Goal: Transaction & Acquisition: Purchase product/service

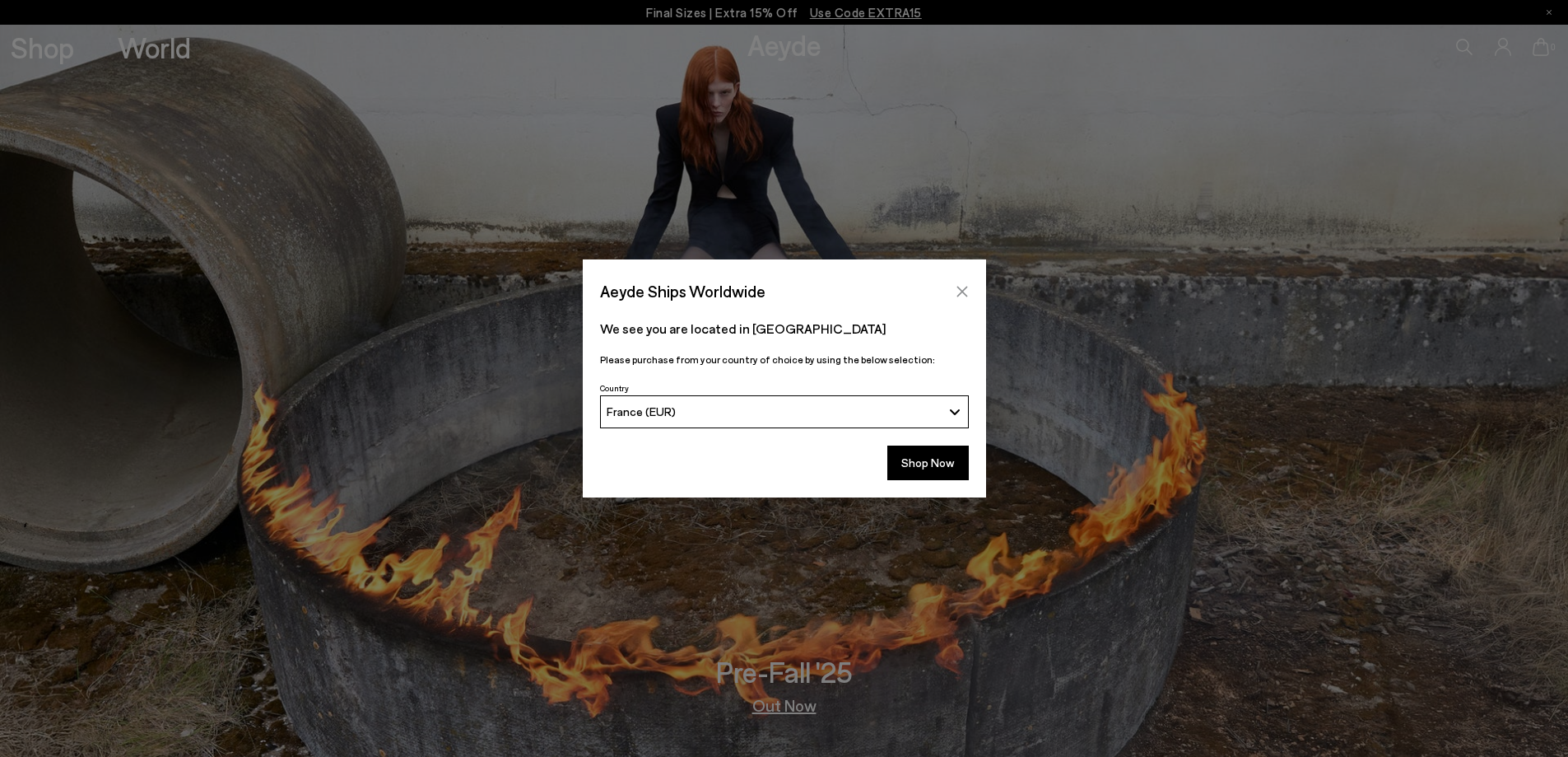
click at [958, 292] on icon "Close" at bounding box center [962, 291] width 13 height 13
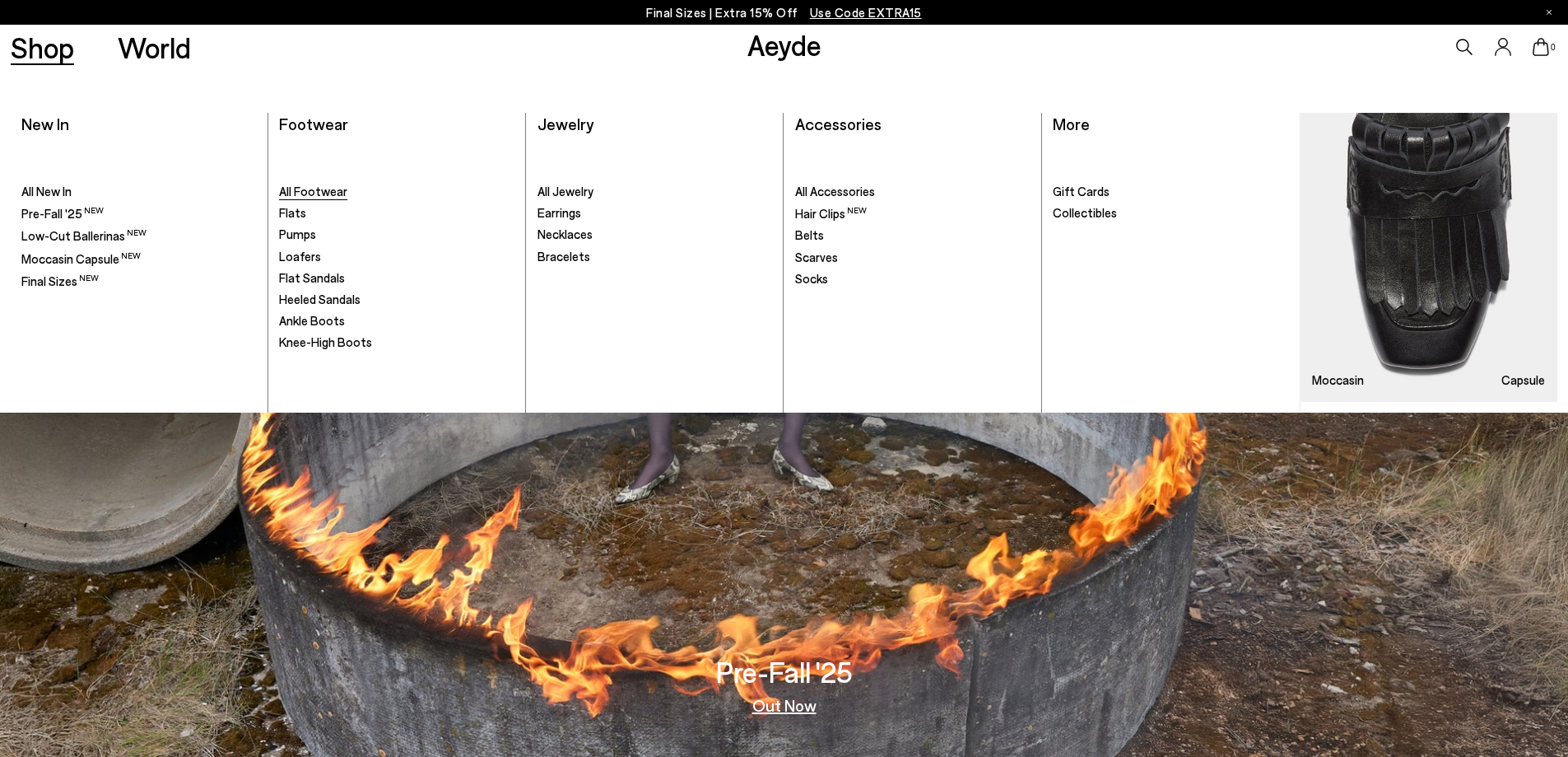
click at [298, 192] on span "All Footwear" at bounding box center [314, 190] width 69 height 15
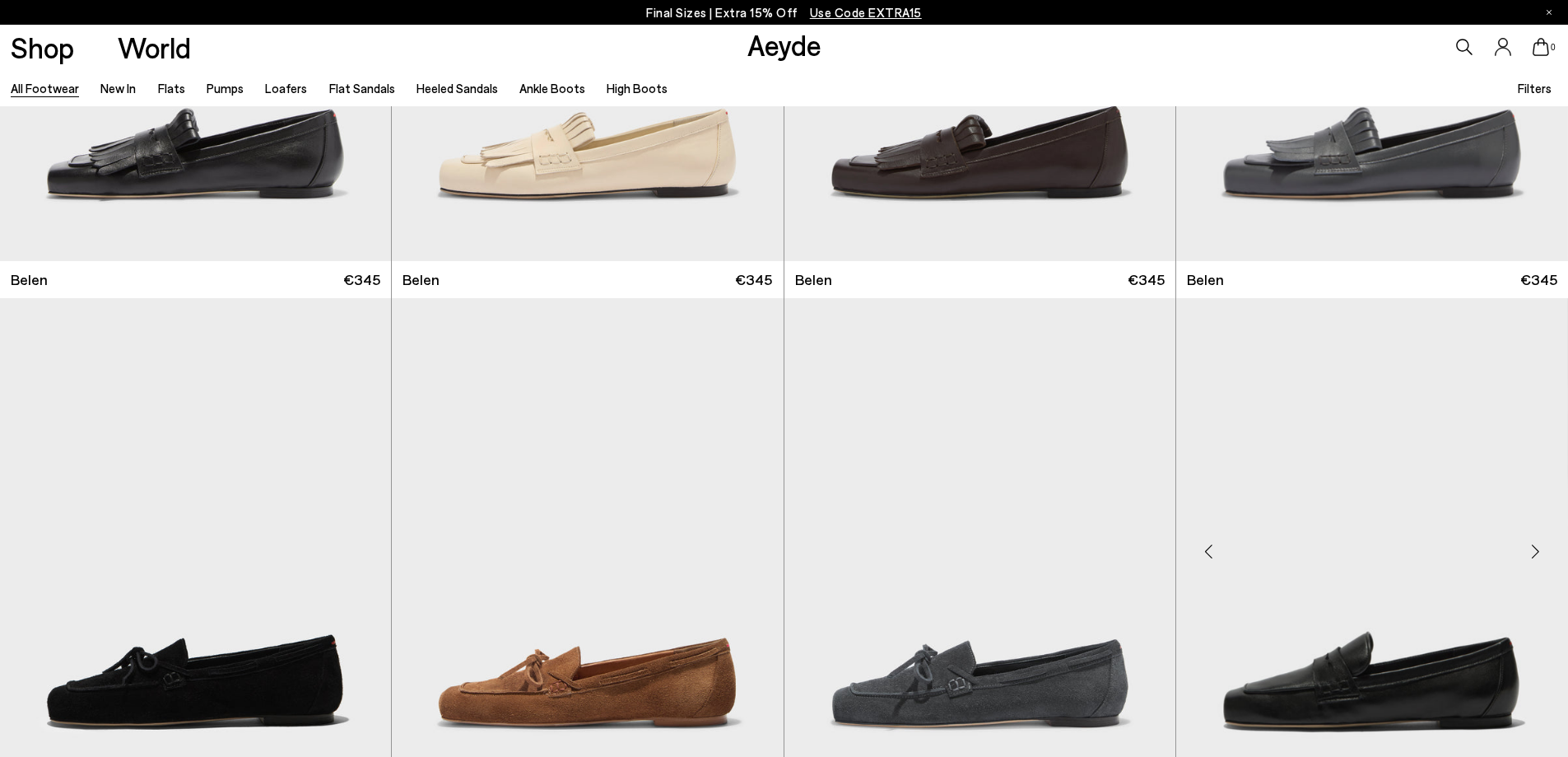
scroll to position [82, 0]
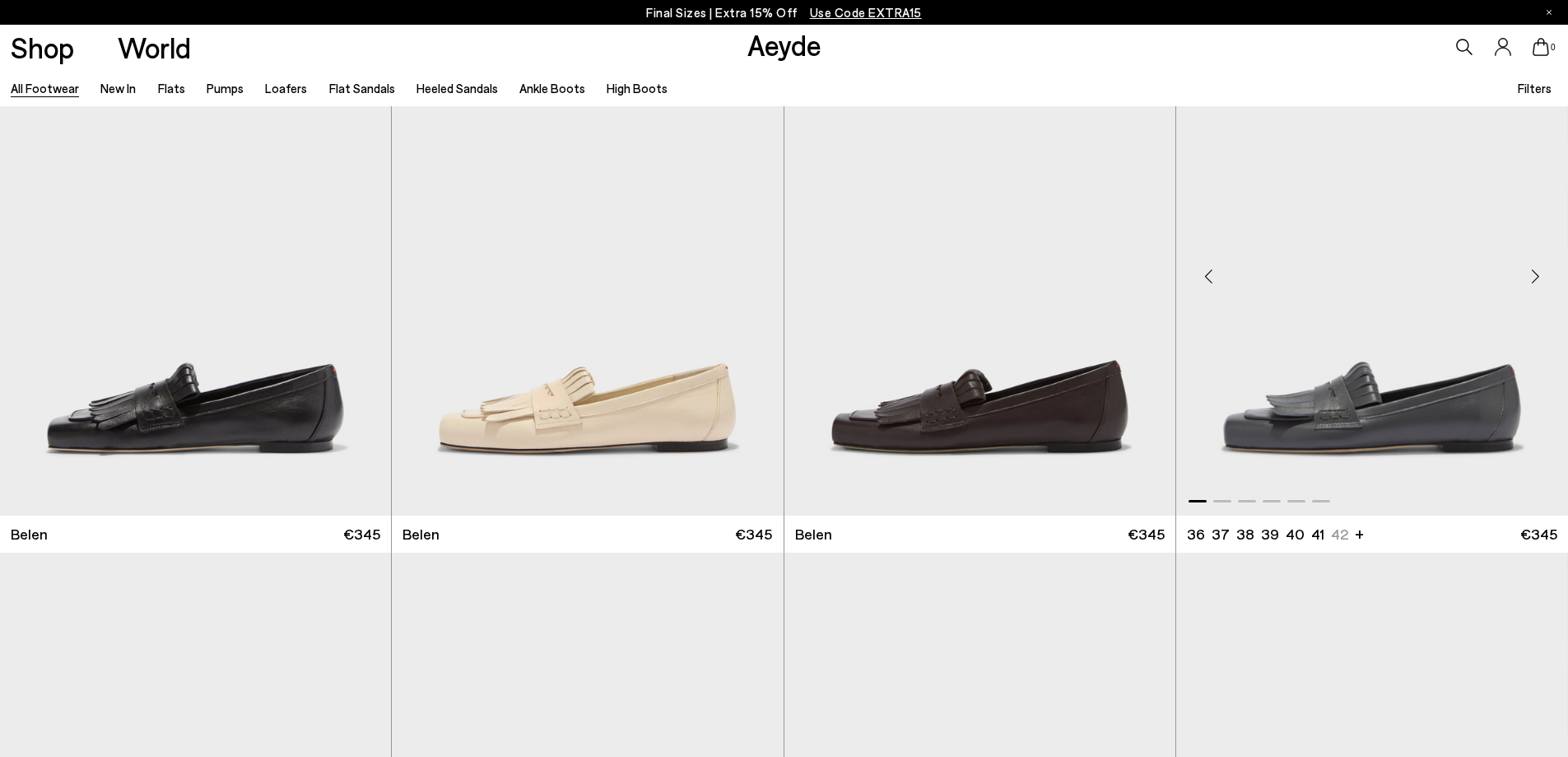
click at [1383, 416] on img "1 / 6" at bounding box center [1372, 270] width 392 height 492
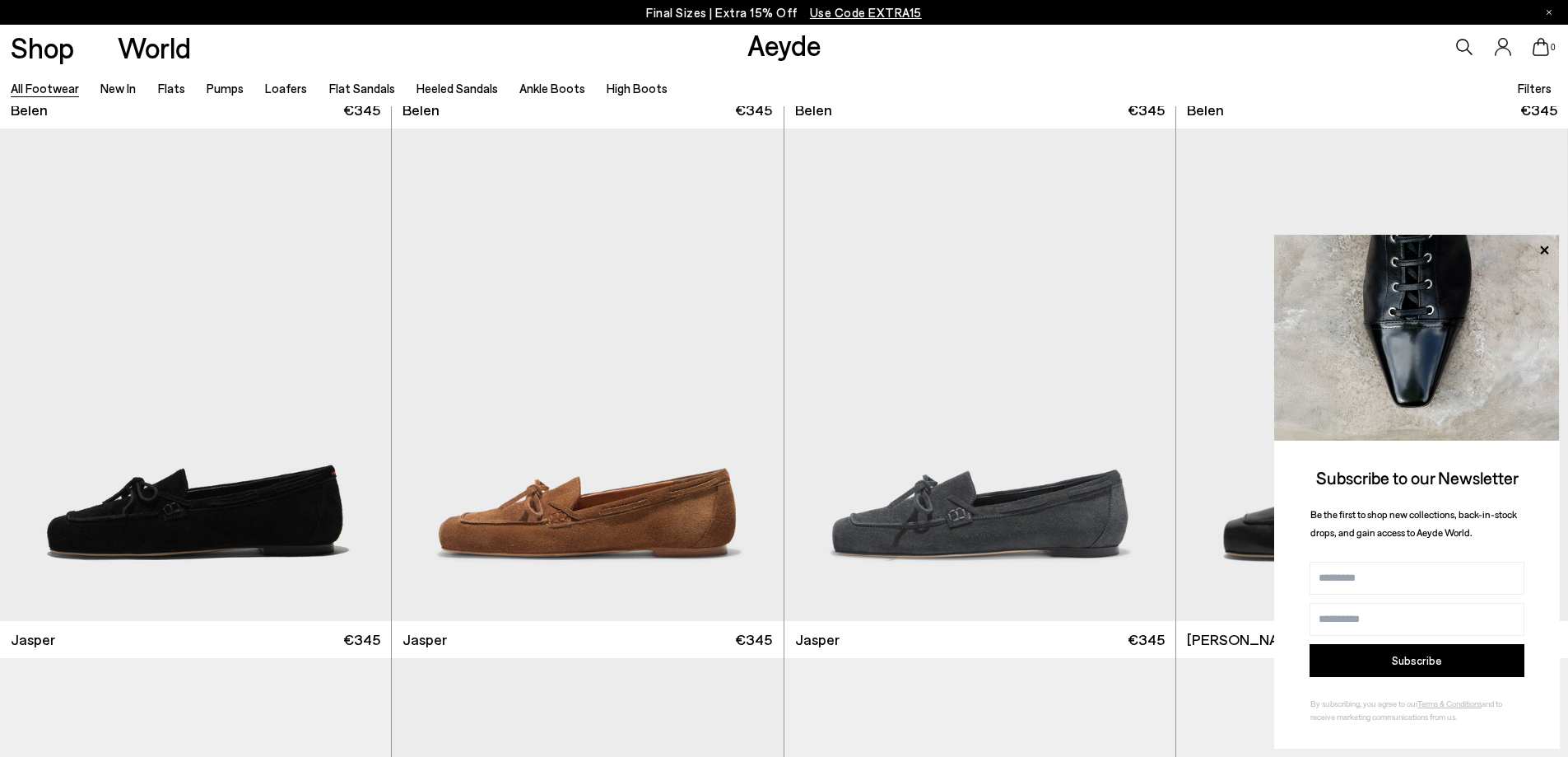
scroll to position [576, 0]
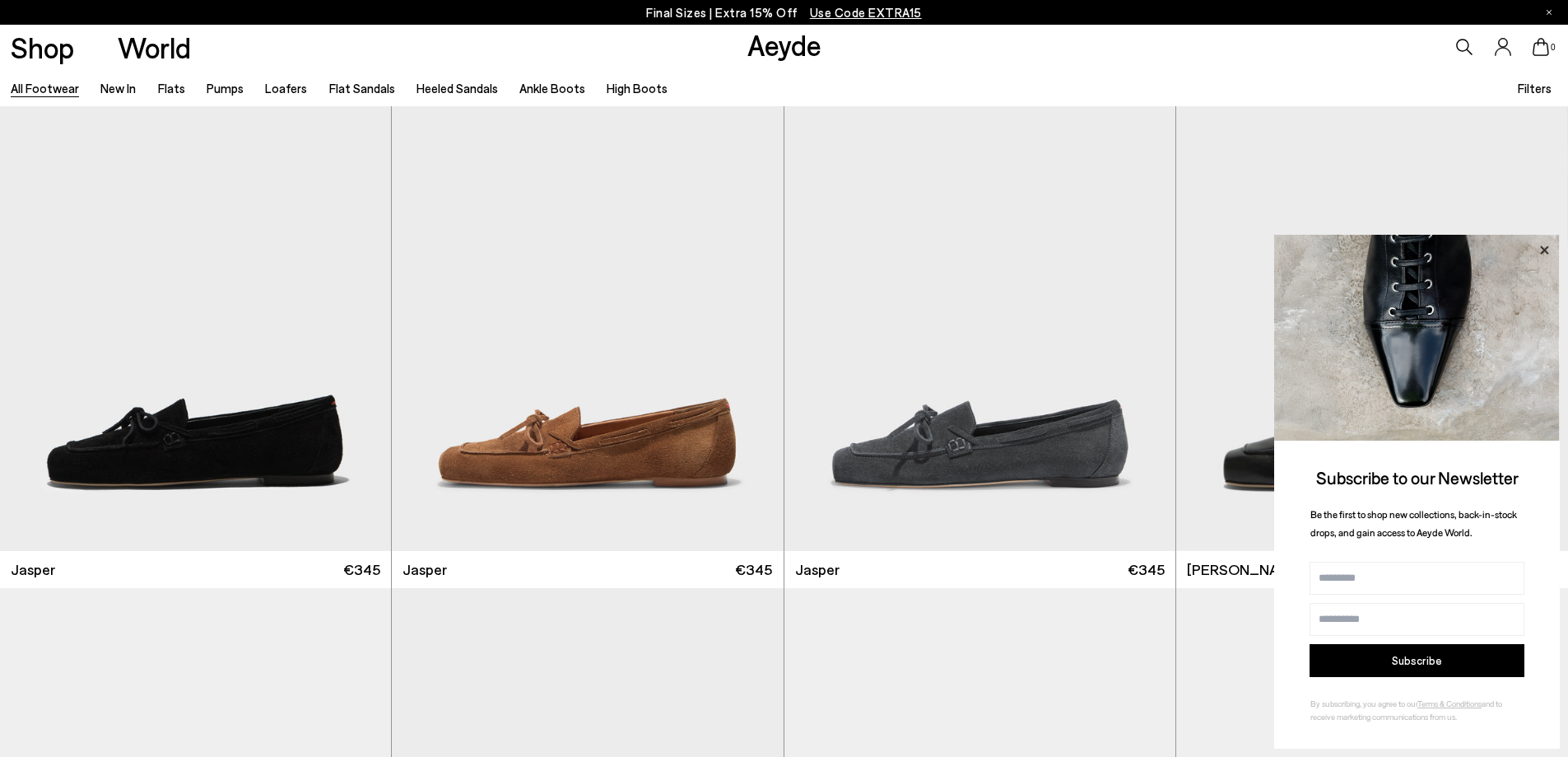
click at [1546, 249] on icon at bounding box center [1543, 249] width 8 height 8
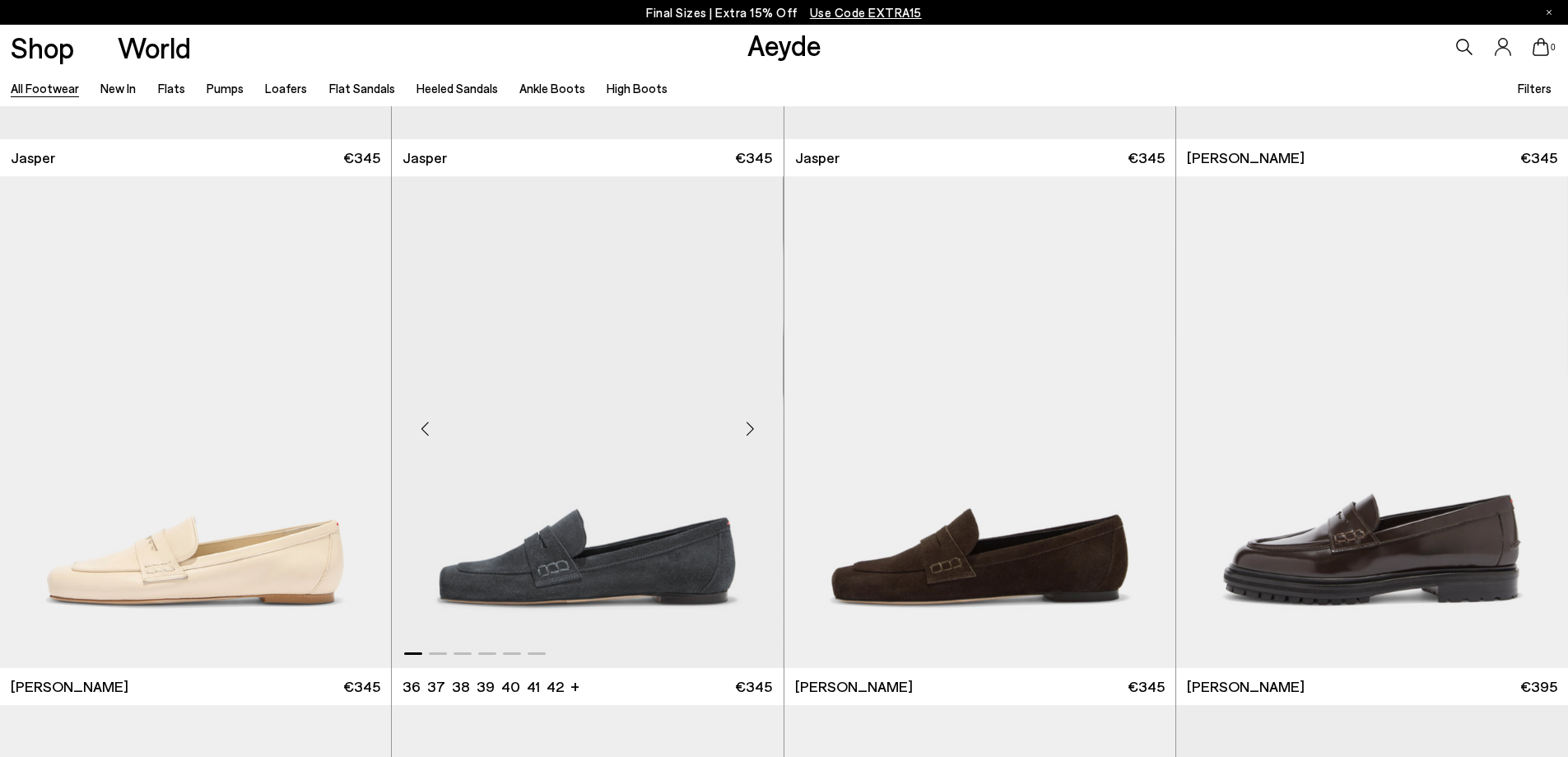
scroll to position [1153, 0]
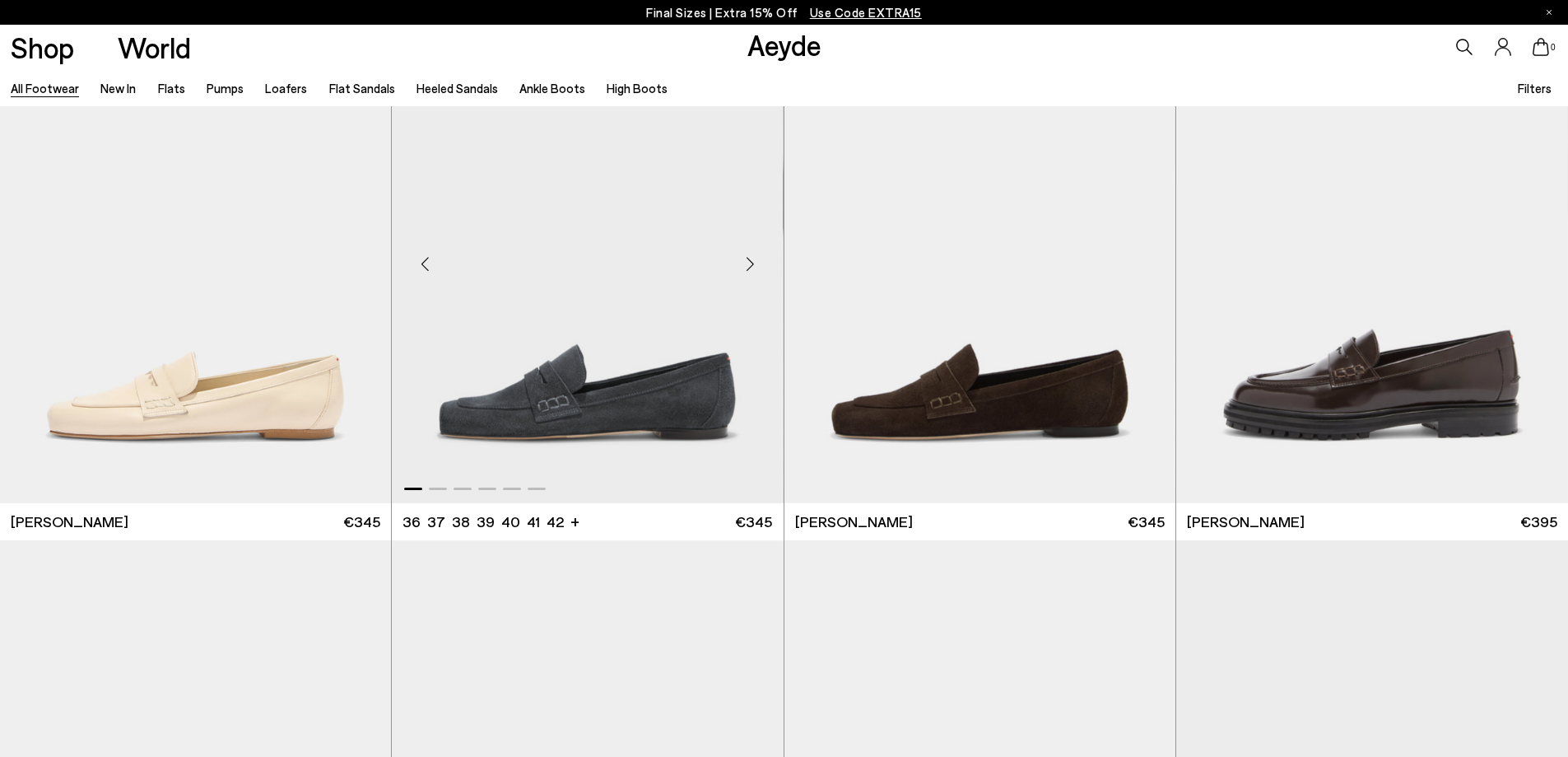
click at [748, 260] on div "Next slide" at bounding box center [751, 263] width 49 height 49
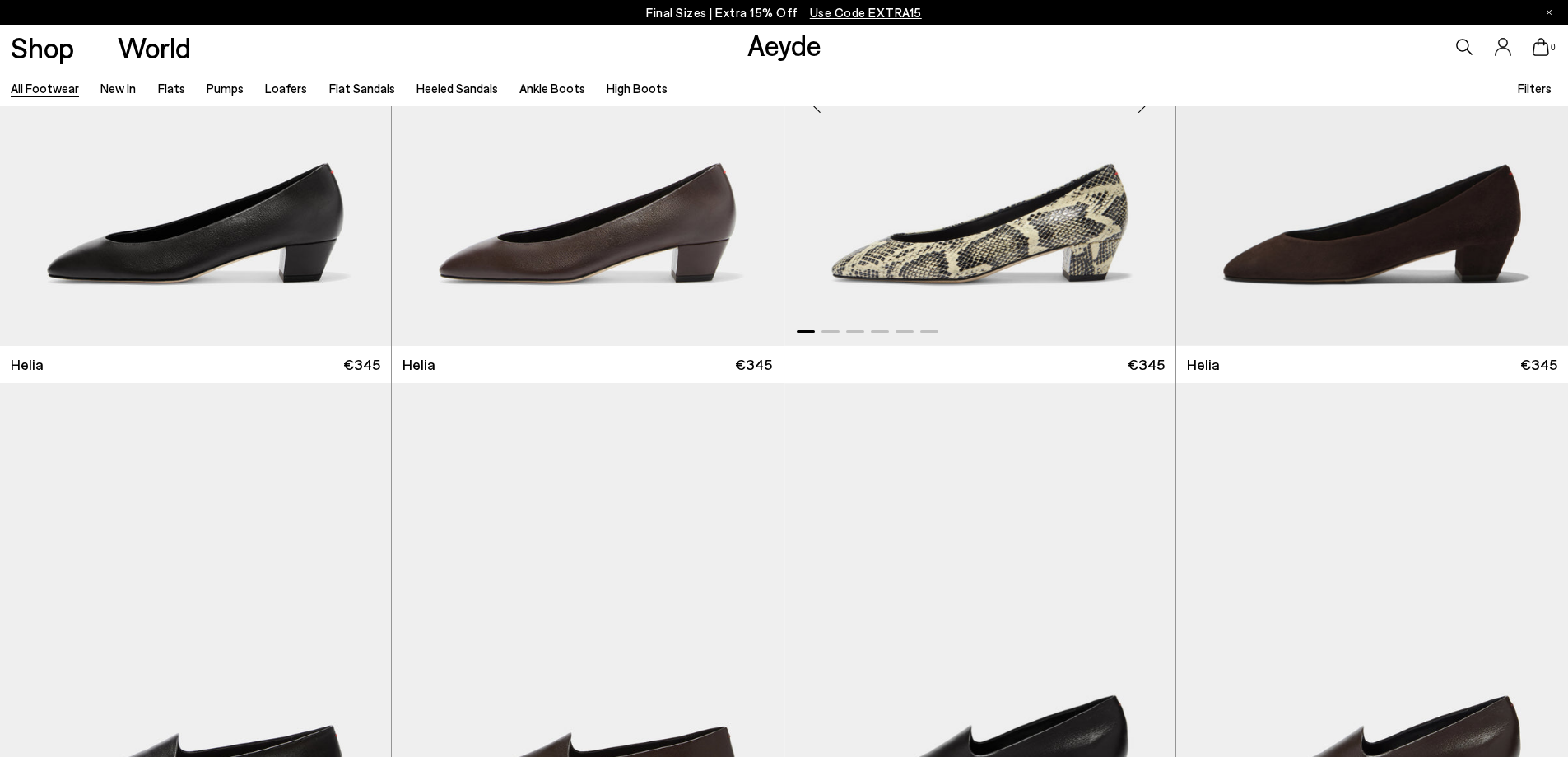
scroll to position [3952, 0]
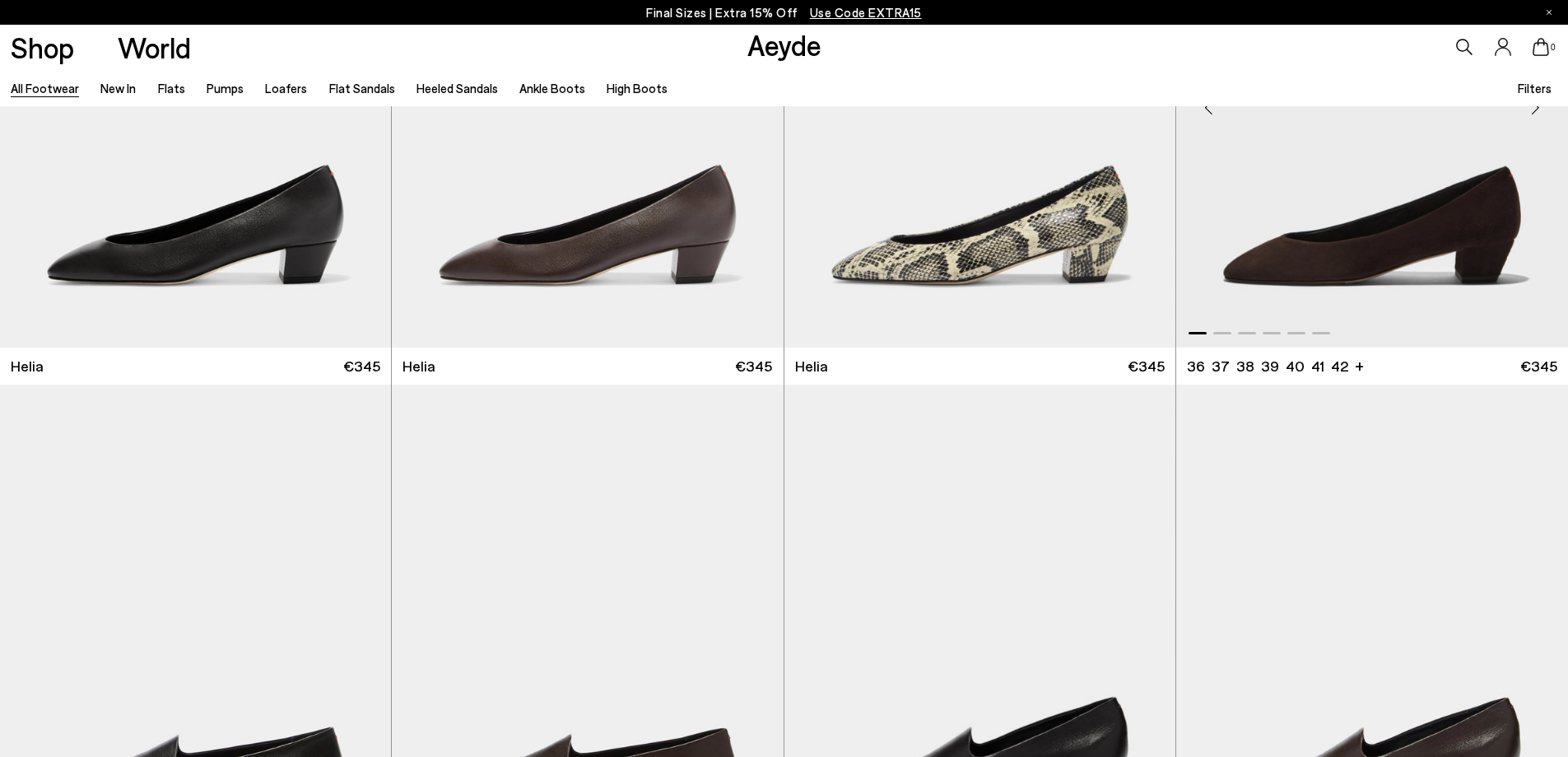
click at [1430, 234] on img "1 / 6" at bounding box center [1372, 101] width 392 height 492
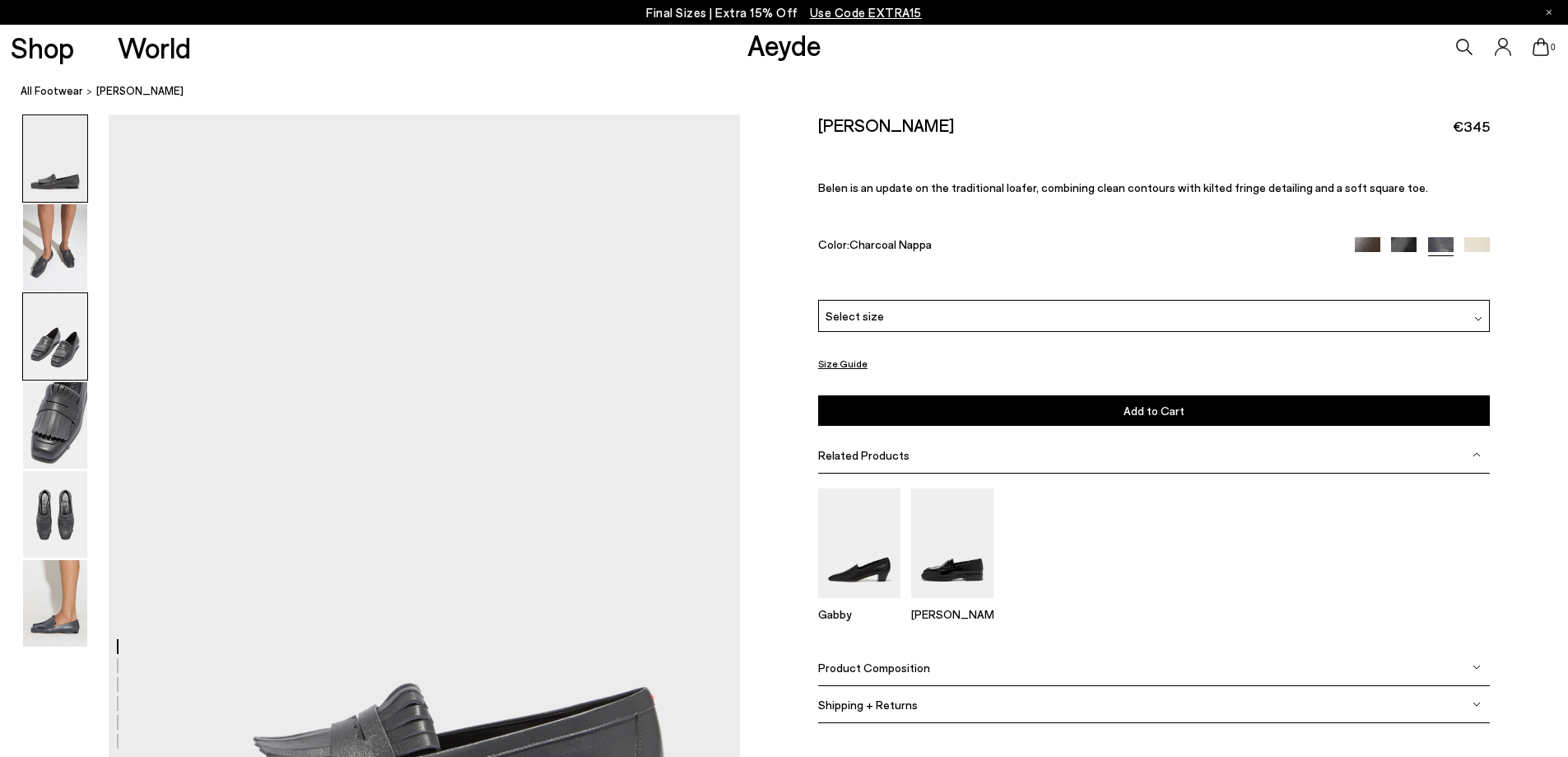
click at [58, 360] on img at bounding box center [55, 337] width 64 height 86
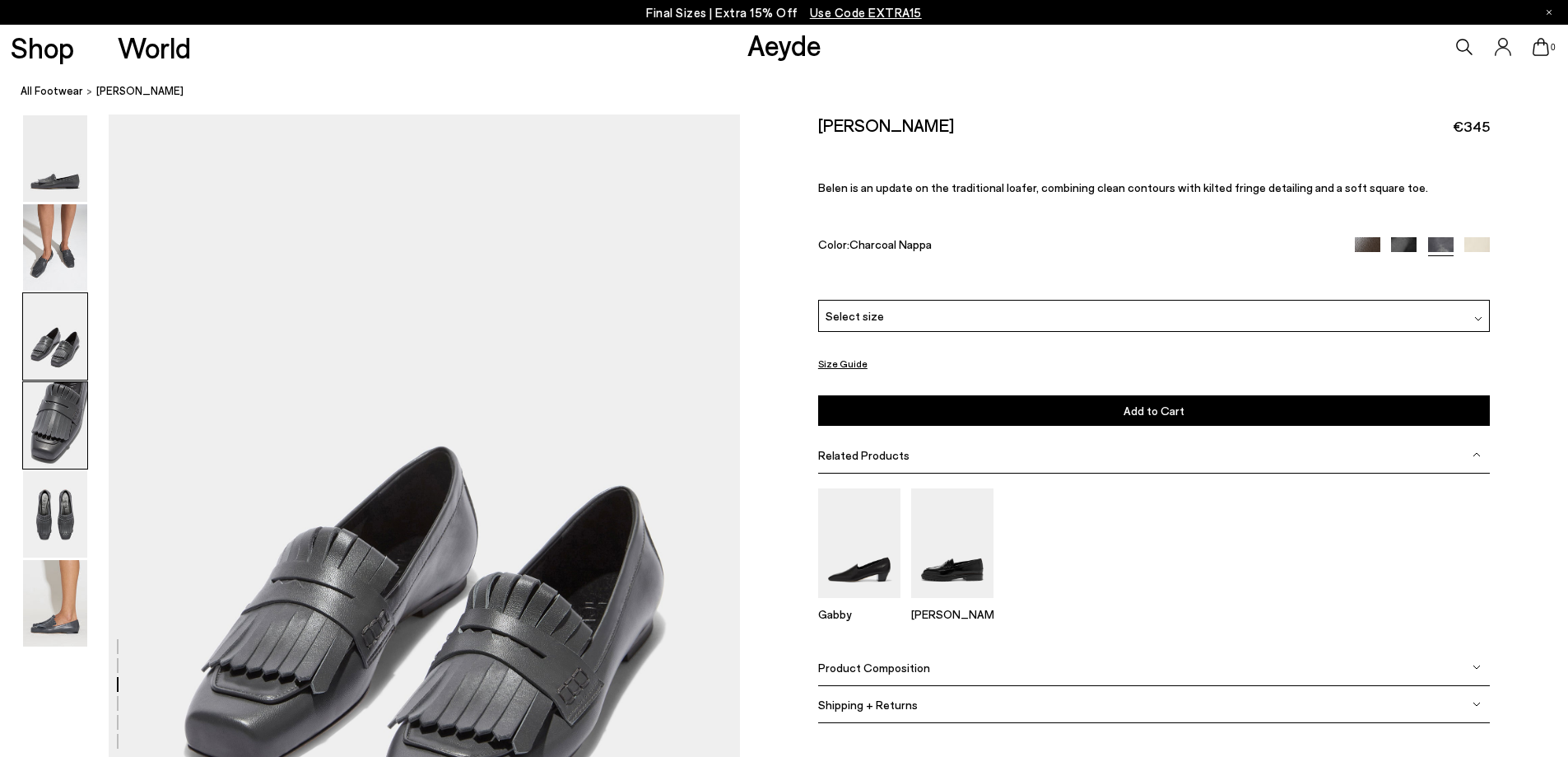
click at [56, 432] on img at bounding box center [55, 425] width 64 height 86
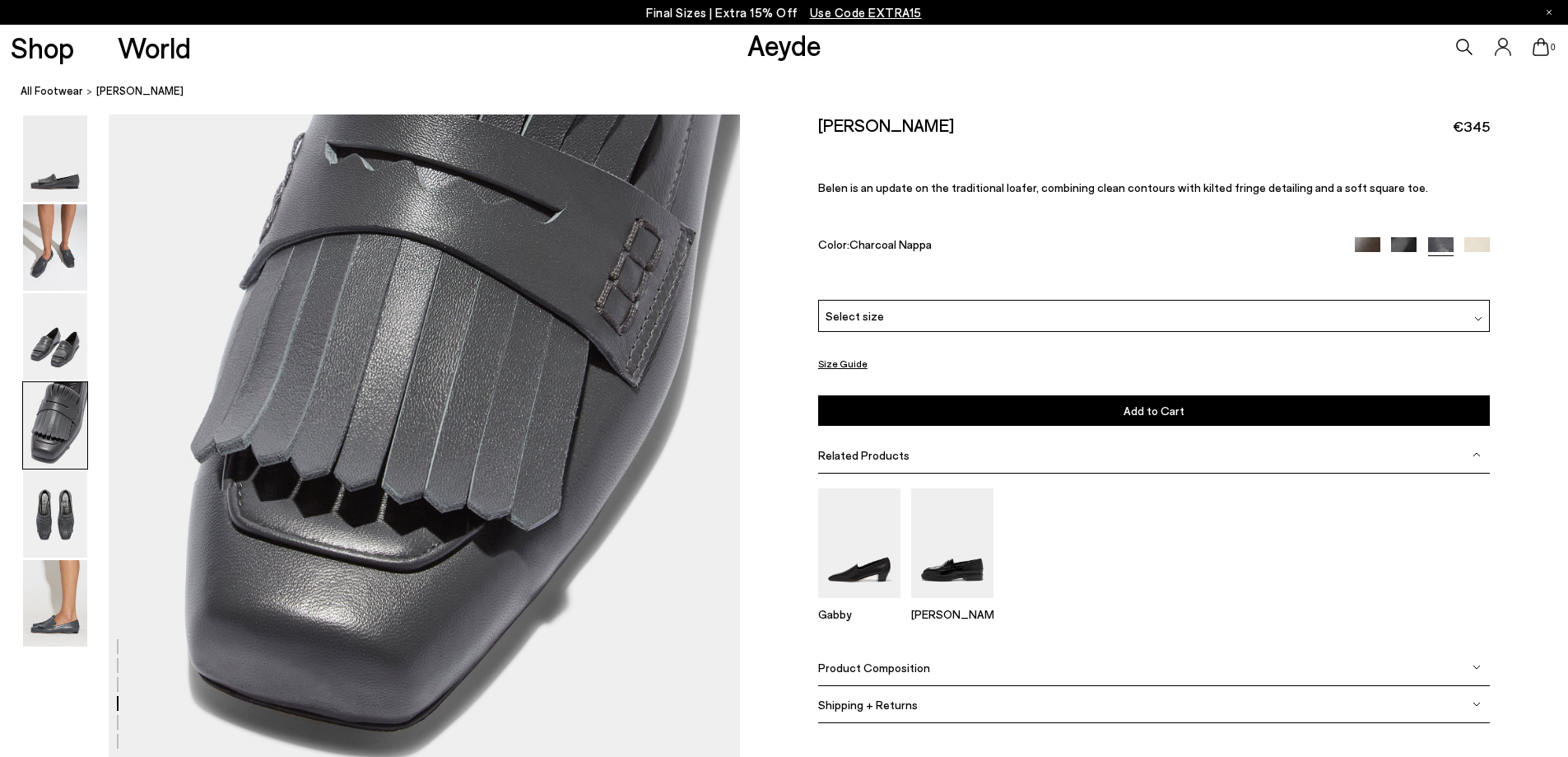
scroll to position [2698, 0]
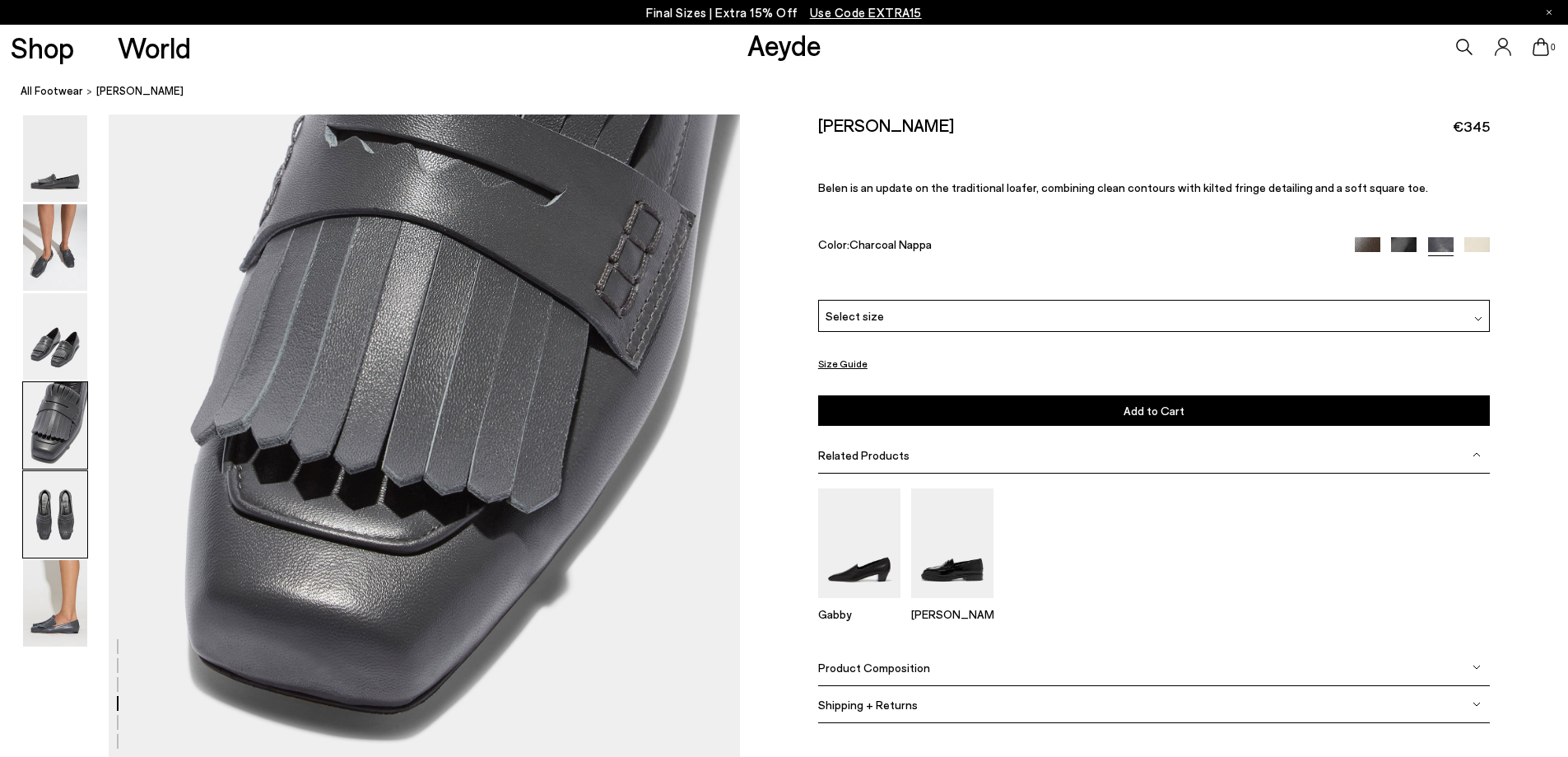
click at [50, 521] on img at bounding box center [55, 514] width 64 height 86
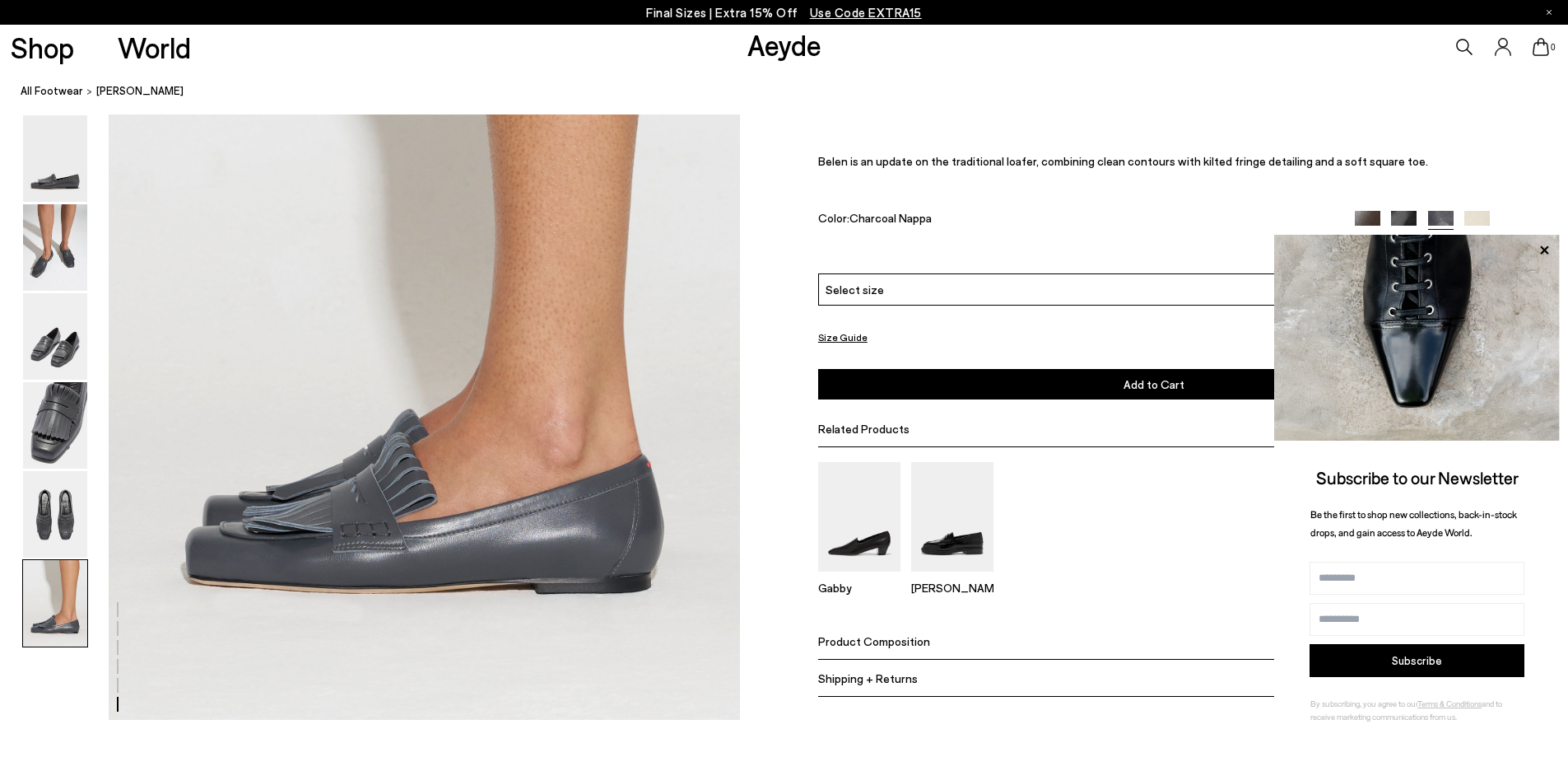
scroll to position [4695, 0]
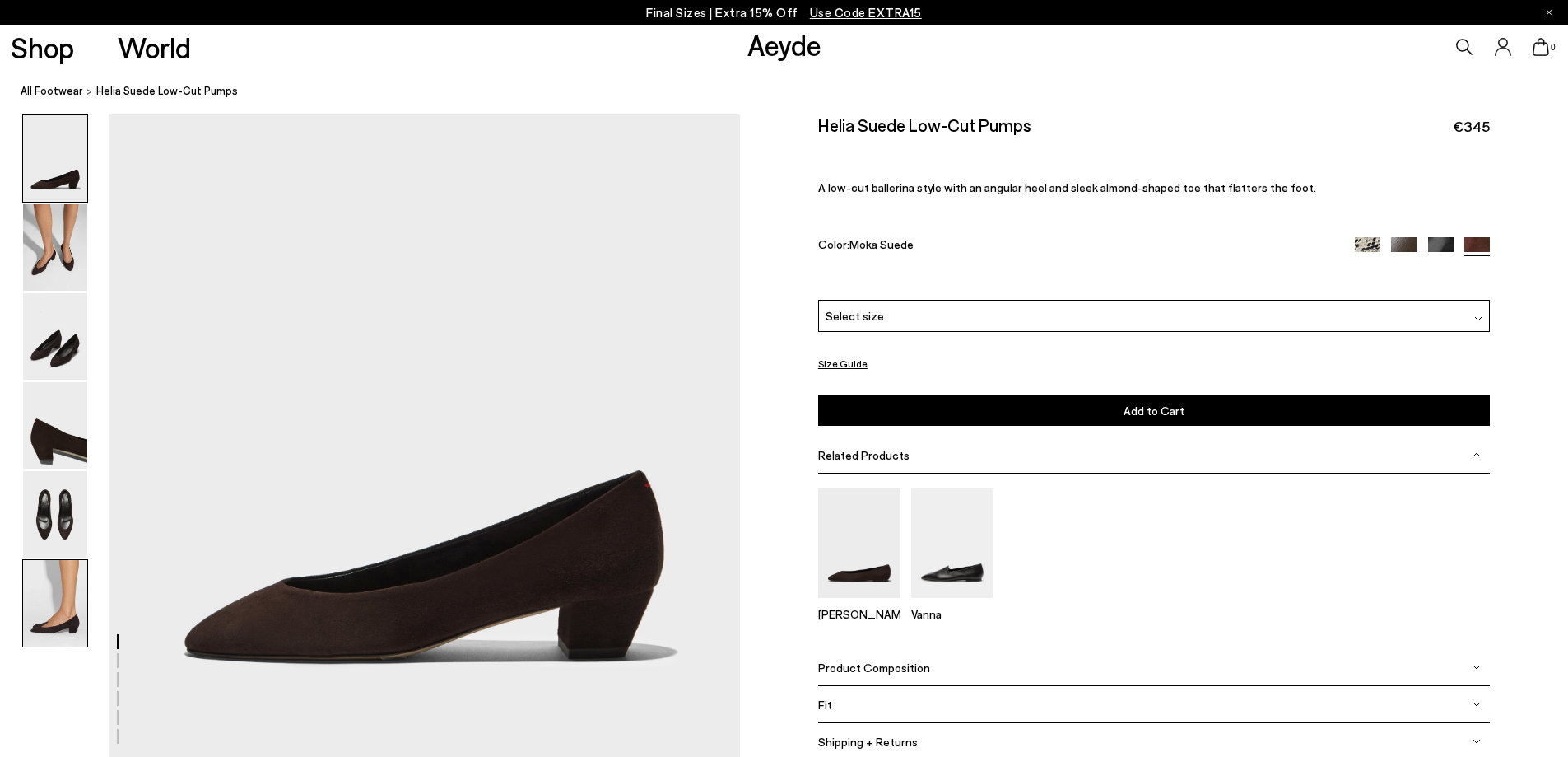
click at [69, 609] on img at bounding box center [55, 603] width 64 height 86
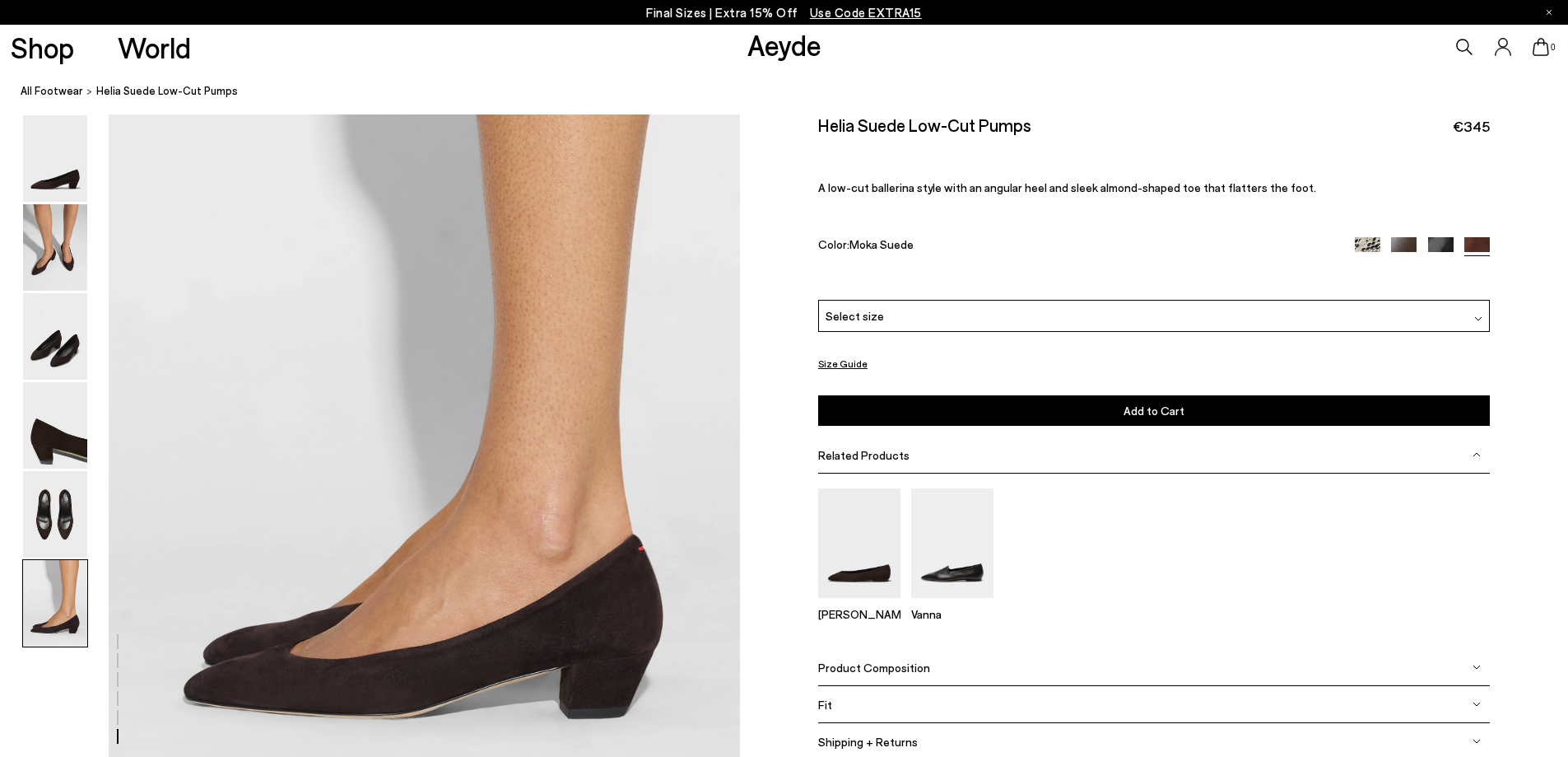
scroll to position [4136, 0]
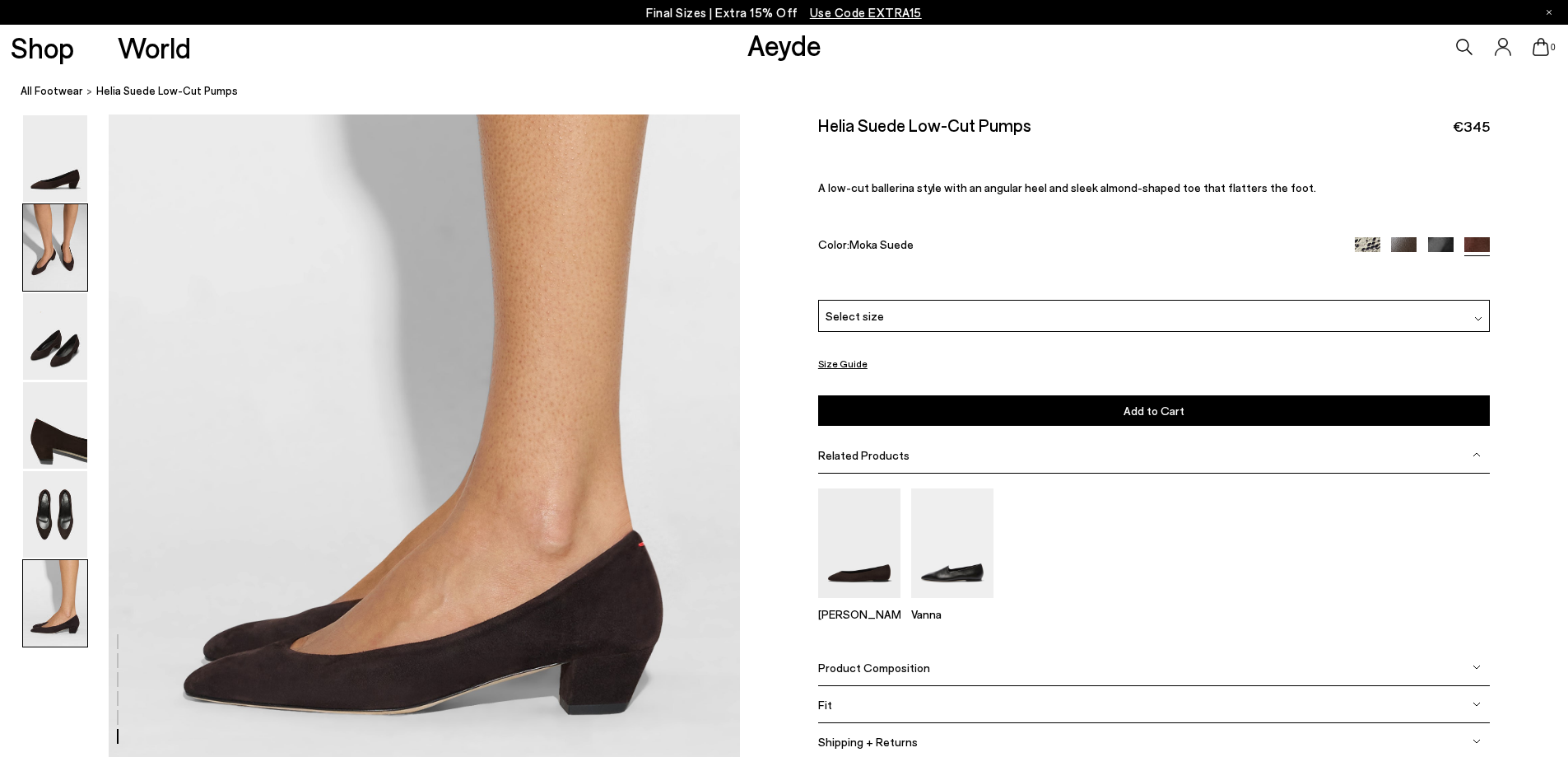
click at [55, 236] on img at bounding box center [55, 248] width 64 height 86
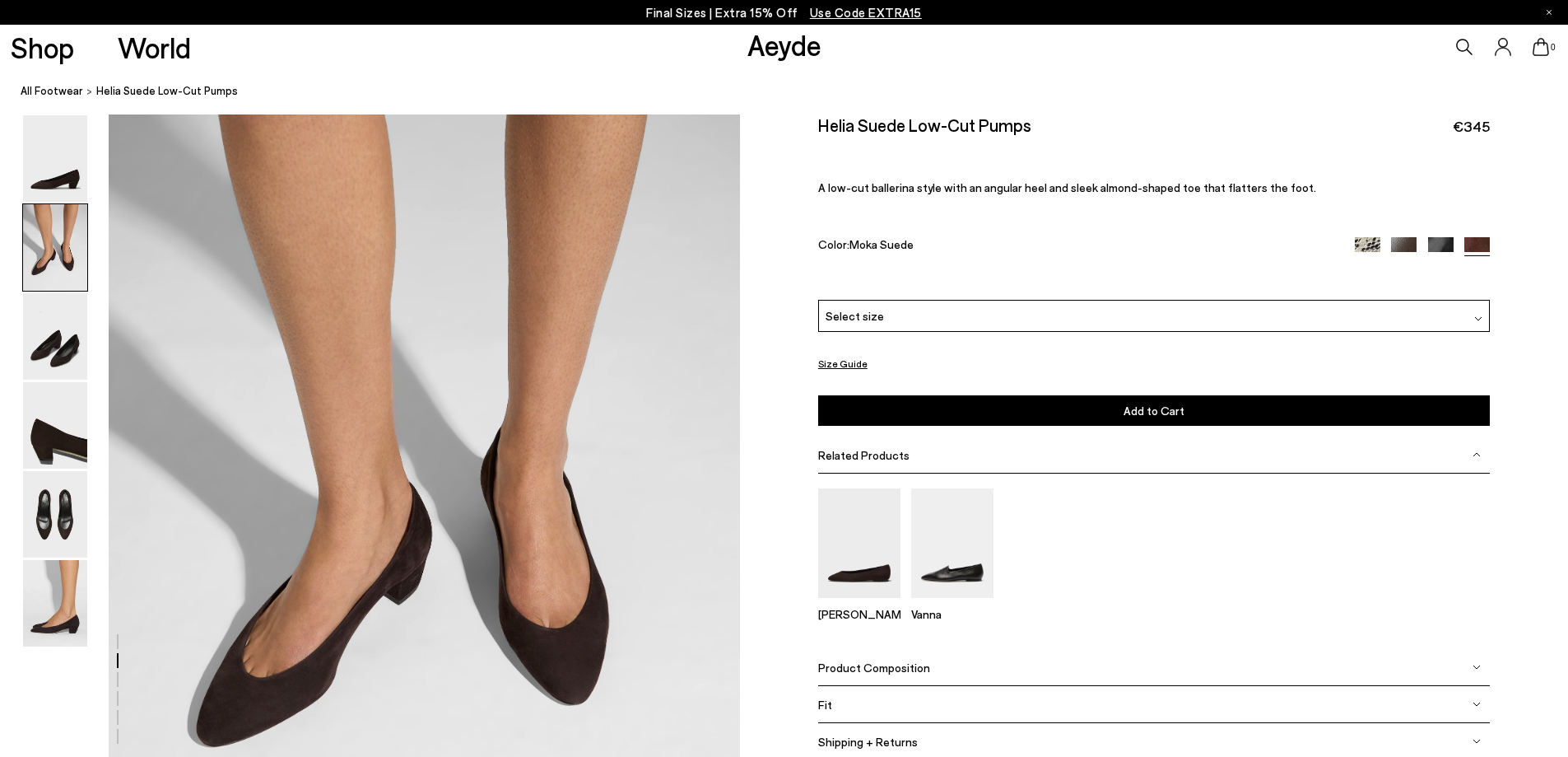
scroll to position [729, 0]
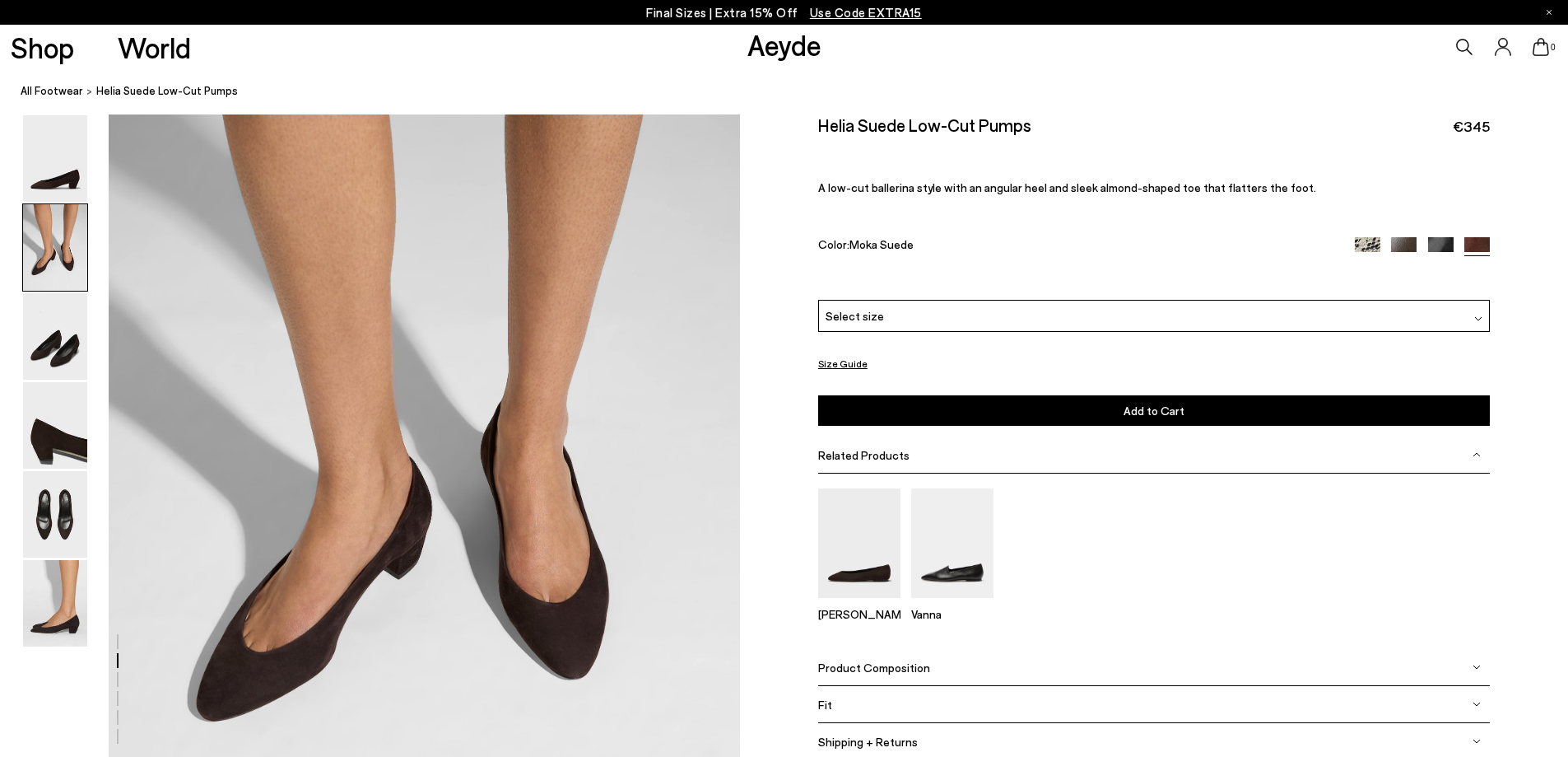
click at [1366, 240] on img at bounding box center [1367, 249] width 26 height 26
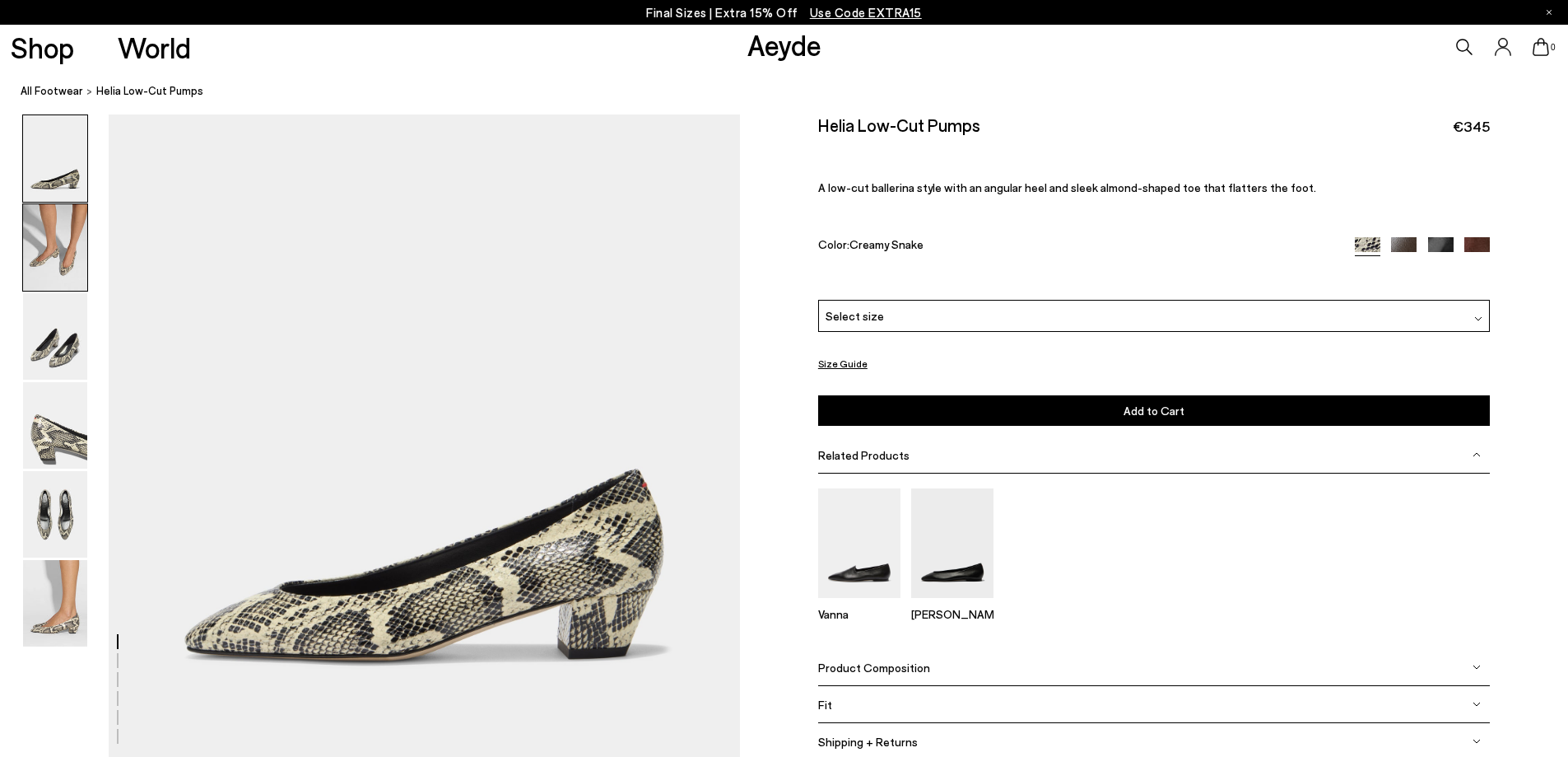
click at [66, 251] on img at bounding box center [55, 248] width 64 height 86
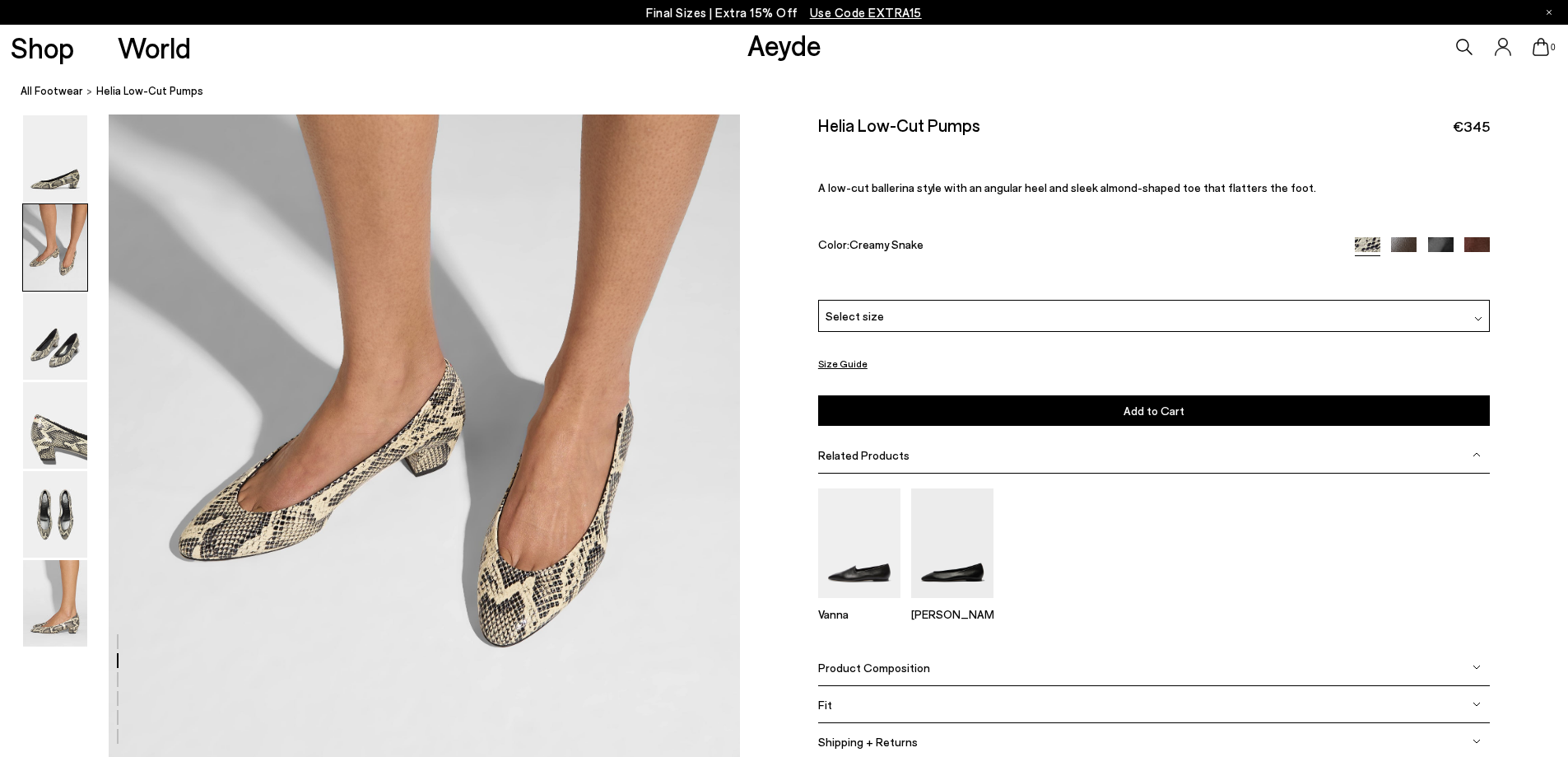
scroll to position [894, 0]
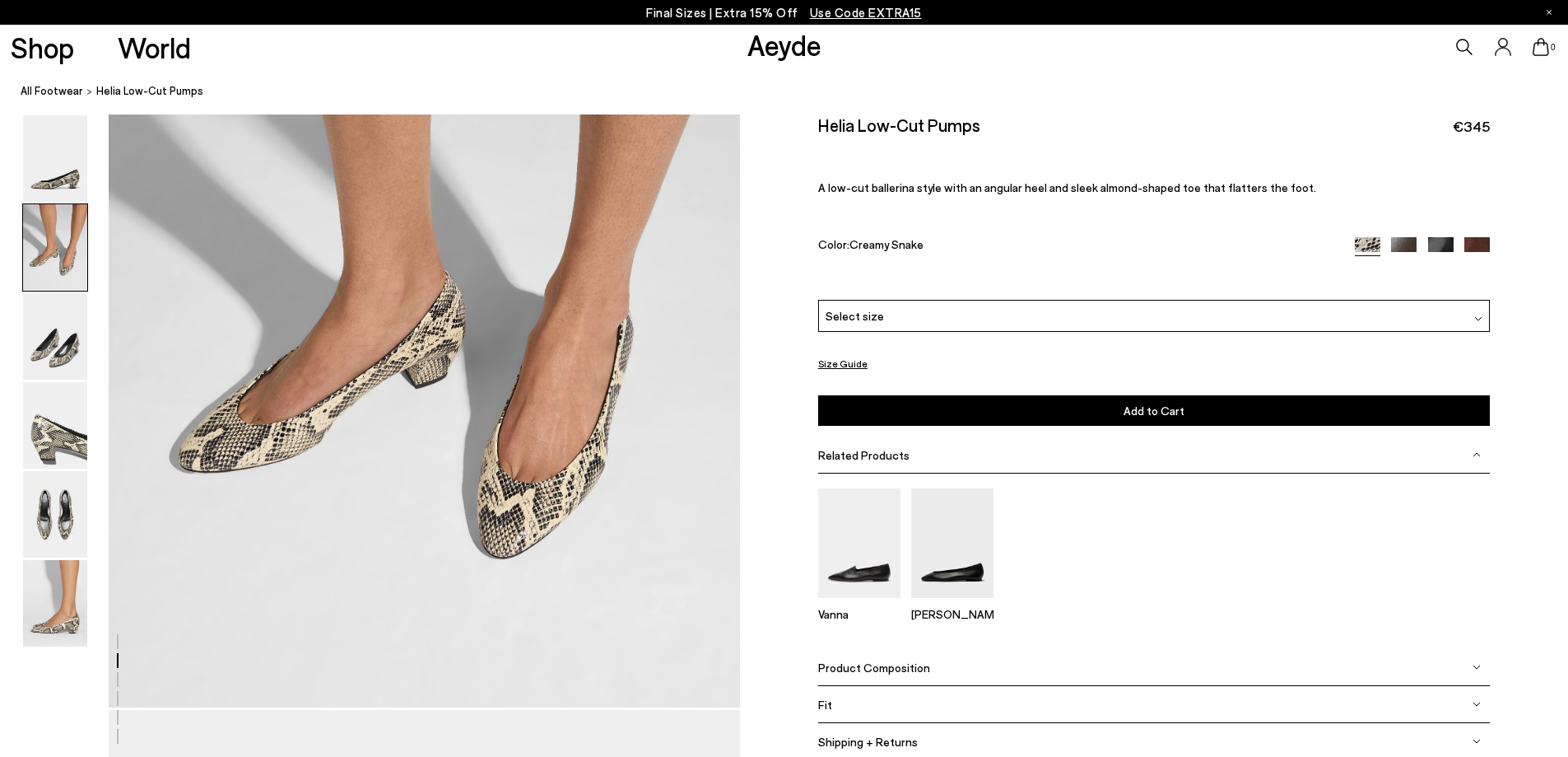
click at [1444, 241] on img at bounding box center [1440, 249] width 26 height 26
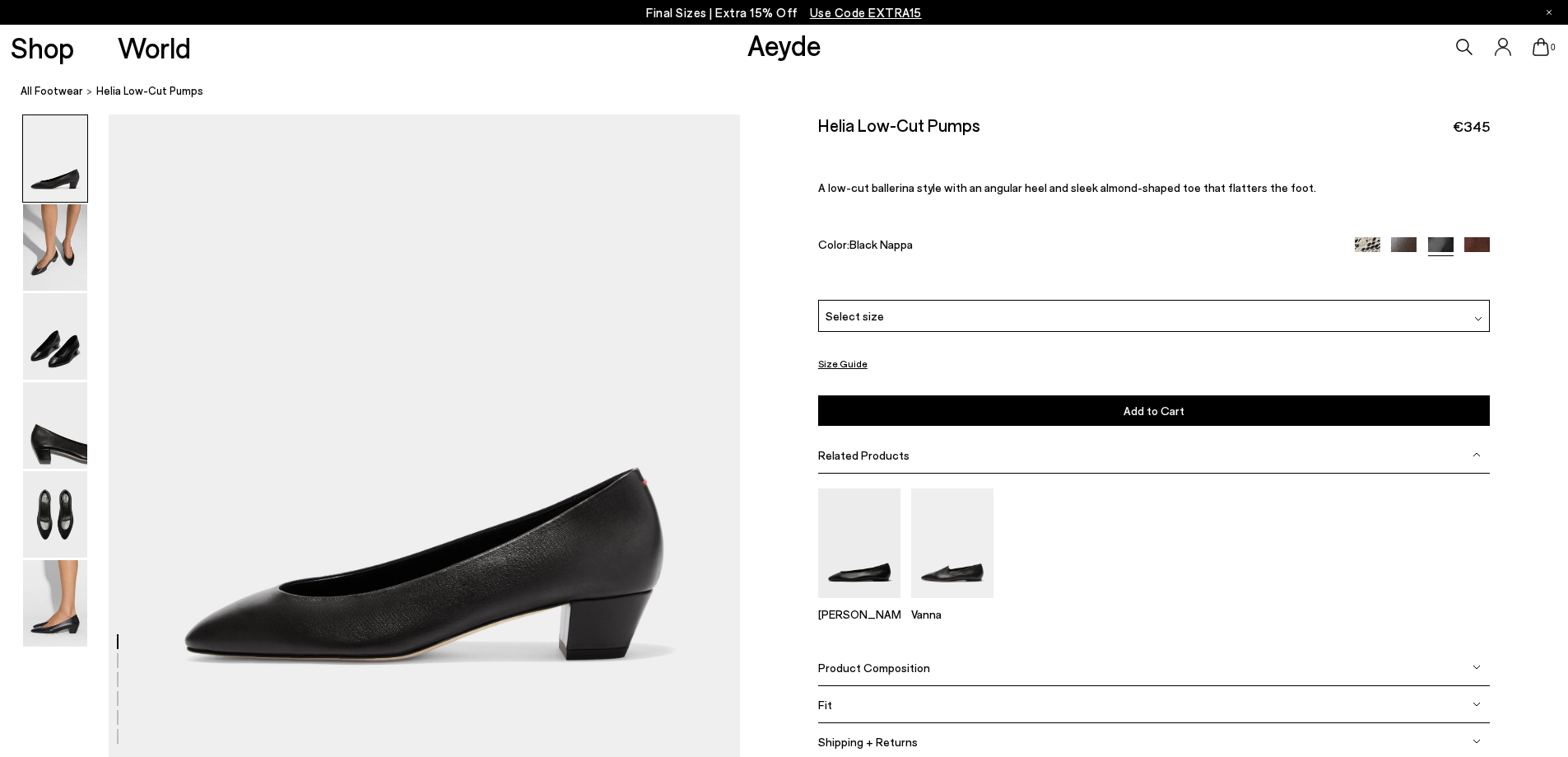
click at [1408, 247] on img at bounding box center [1403, 249] width 26 height 26
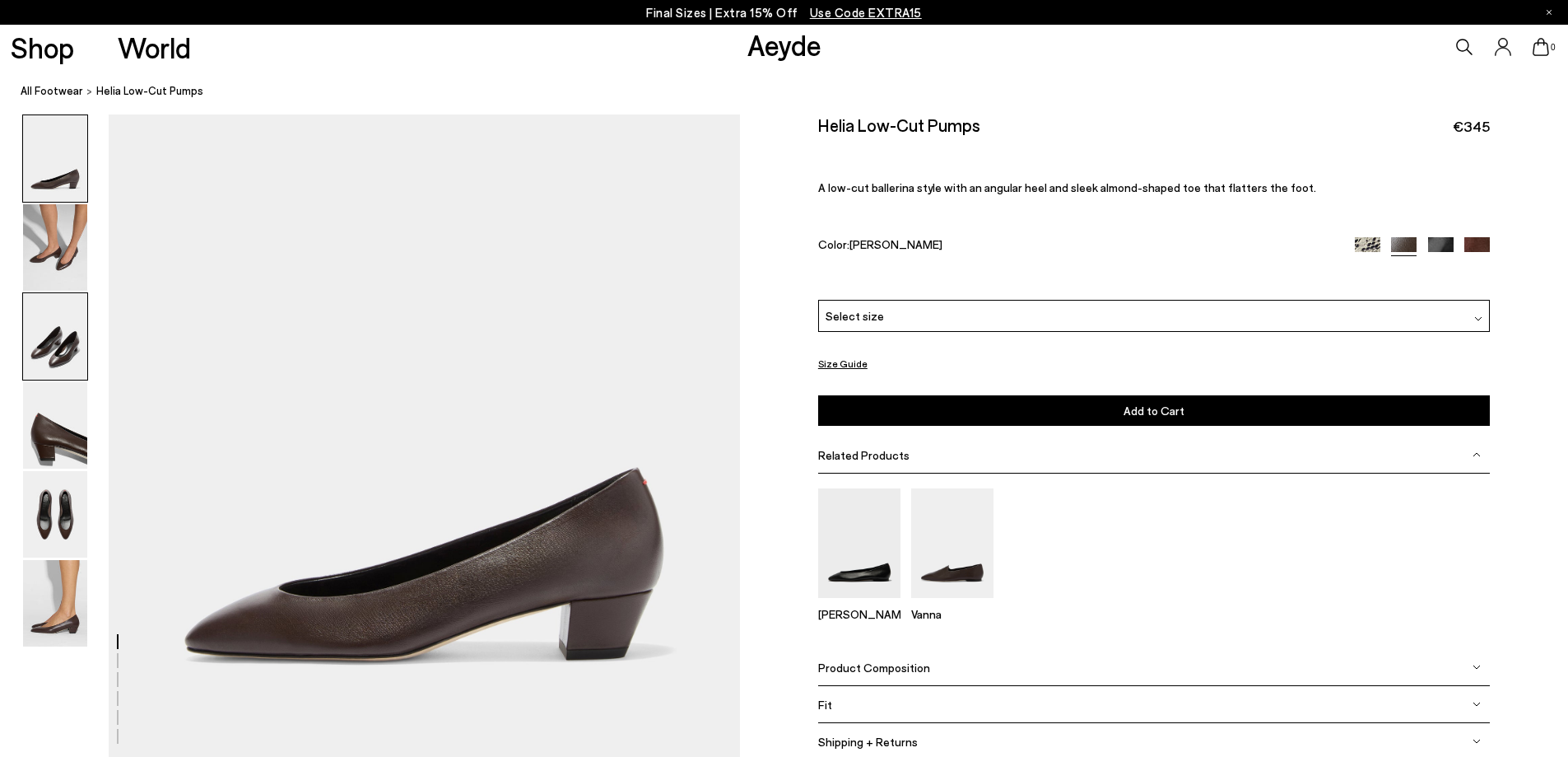
click at [60, 353] on img at bounding box center [55, 337] width 64 height 86
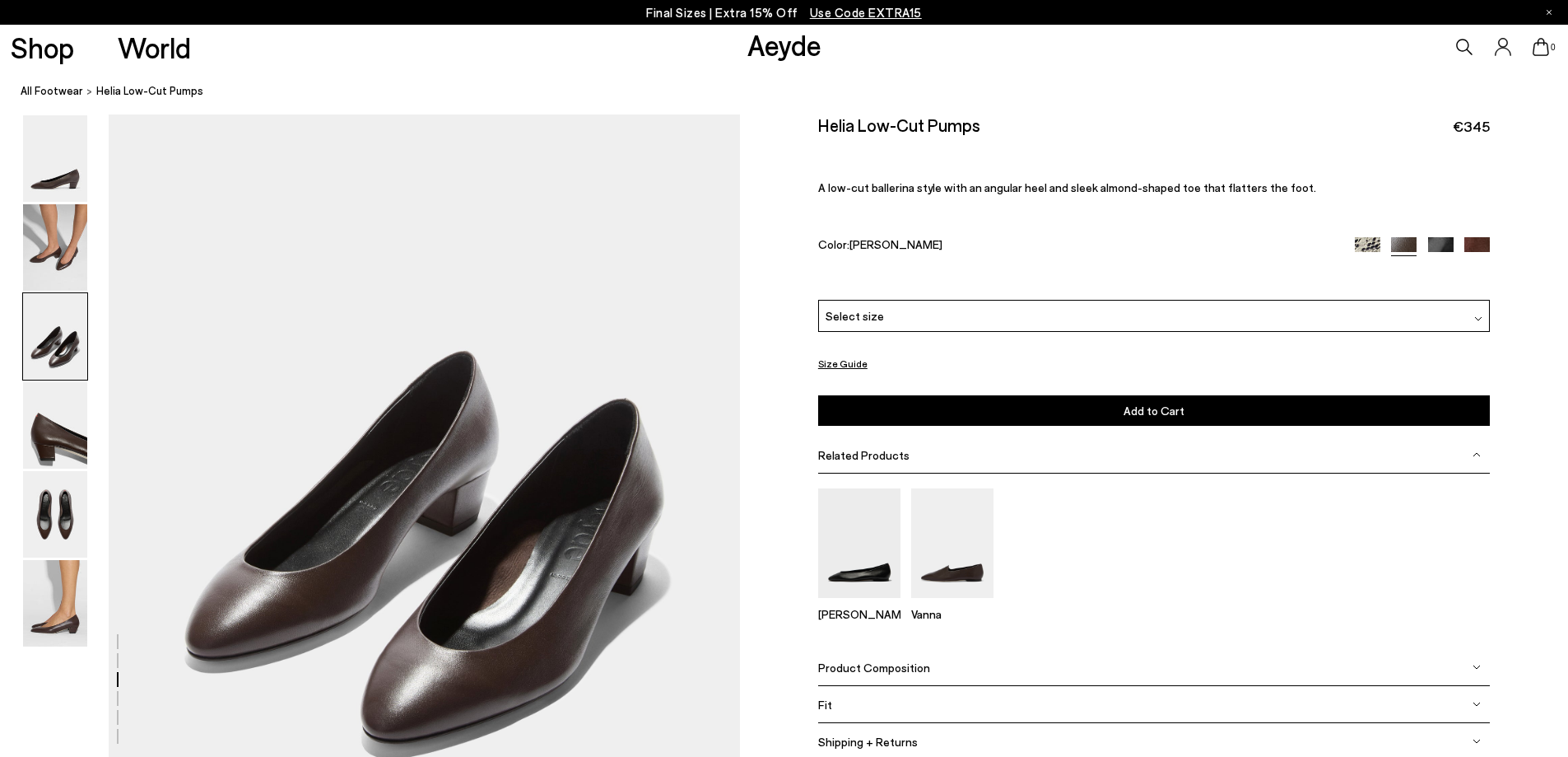
scroll to position [1655, 0]
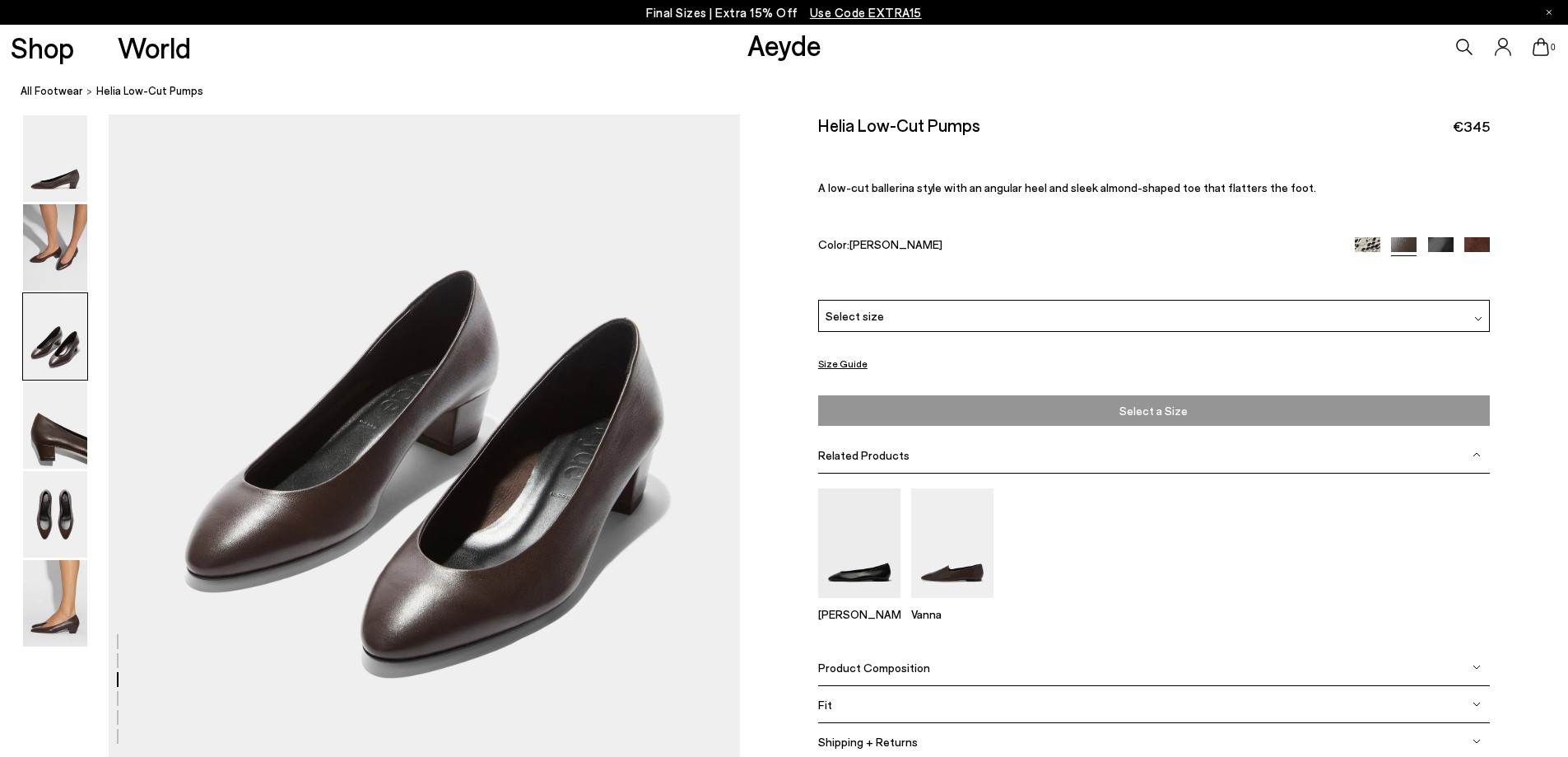
click at [1204, 412] on span "Select a Size" at bounding box center [1153, 410] width 662 height 20
click at [1132, 414] on span "Select a Size" at bounding box center [1153, 410] width 662 height 20
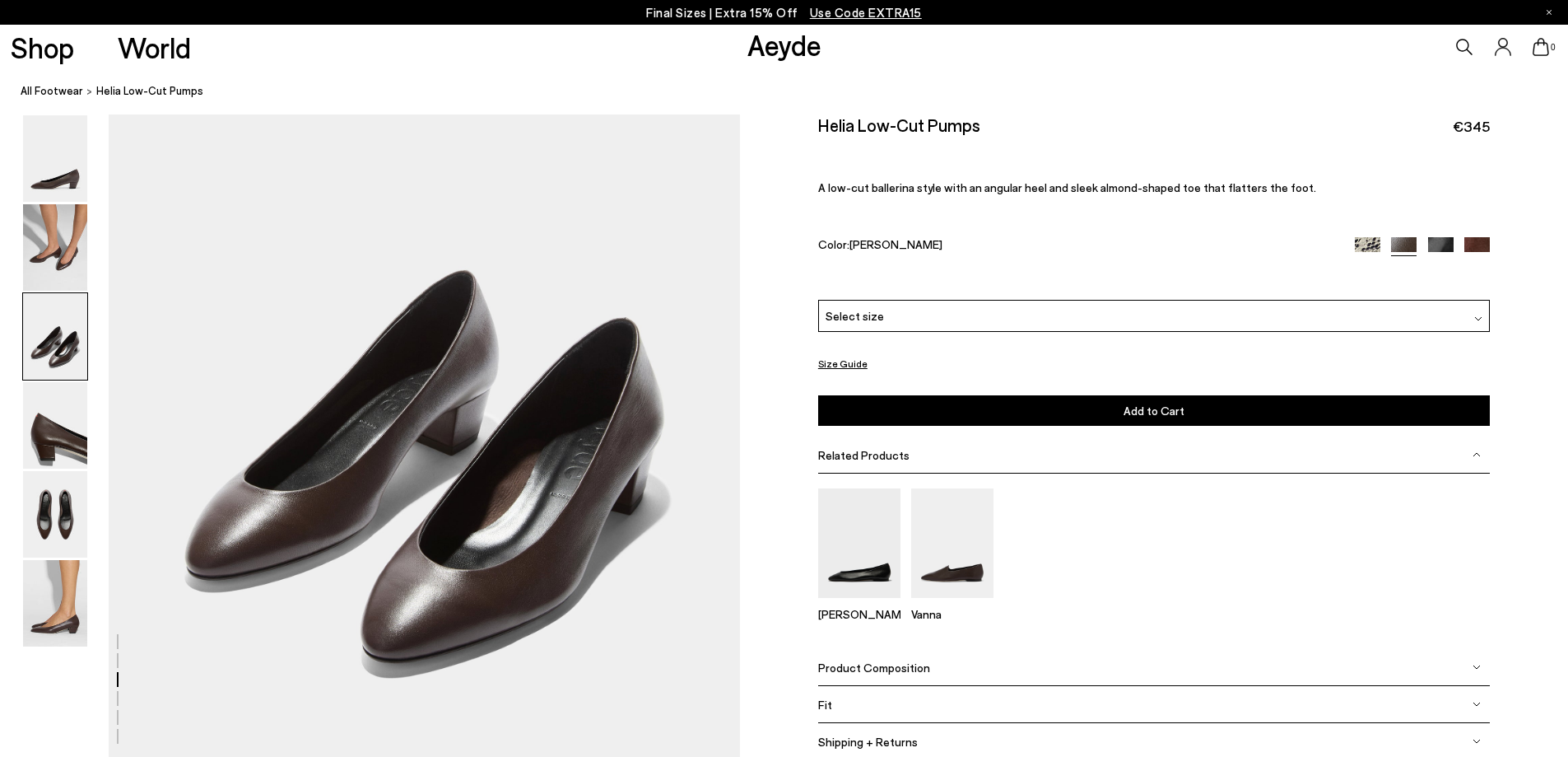
click at [1259, 310] on div "Select size" at bounding box center [1154, 315] width 671 height 32
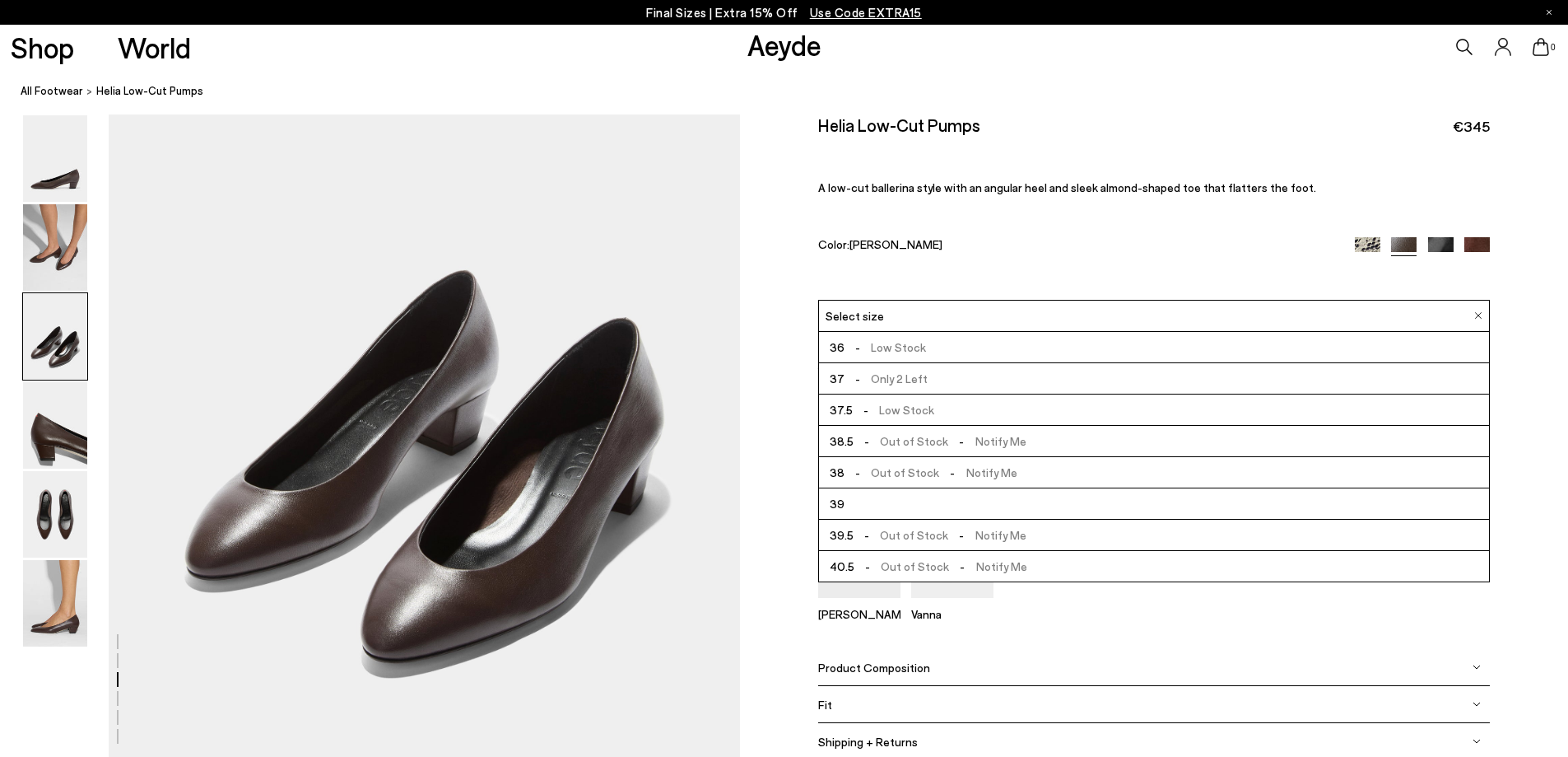
scroll to position [94, 0]
click at [895, 410] on li "39" at bounding box center [1154, 411] width 669 height 32
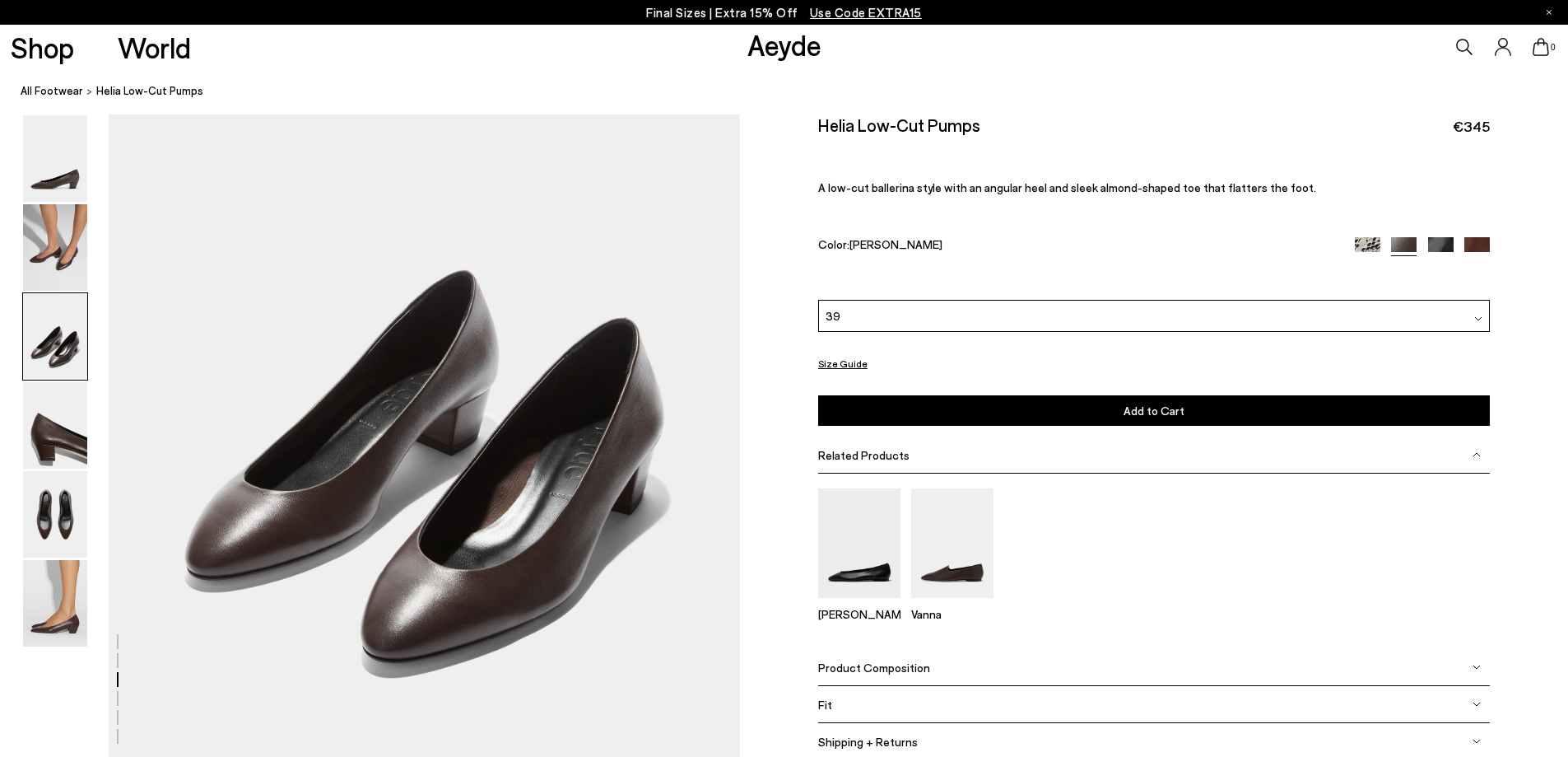
click at [1435, 246] on img at bounding box center [1440, 249] width 26 height 26
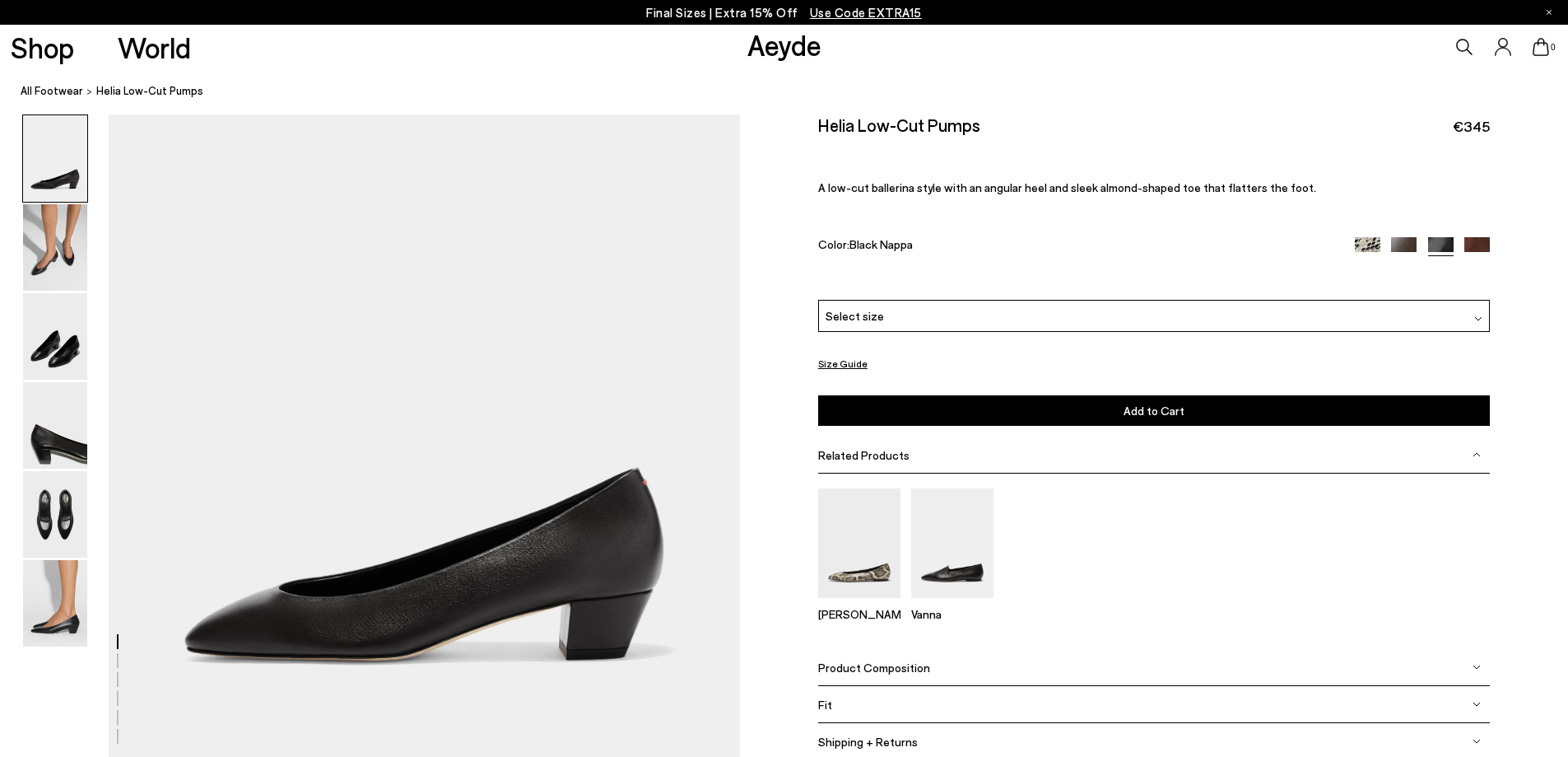
click at [1471, 314] on div "Select size" at bounding box center [1154, 315] width 671 height 32
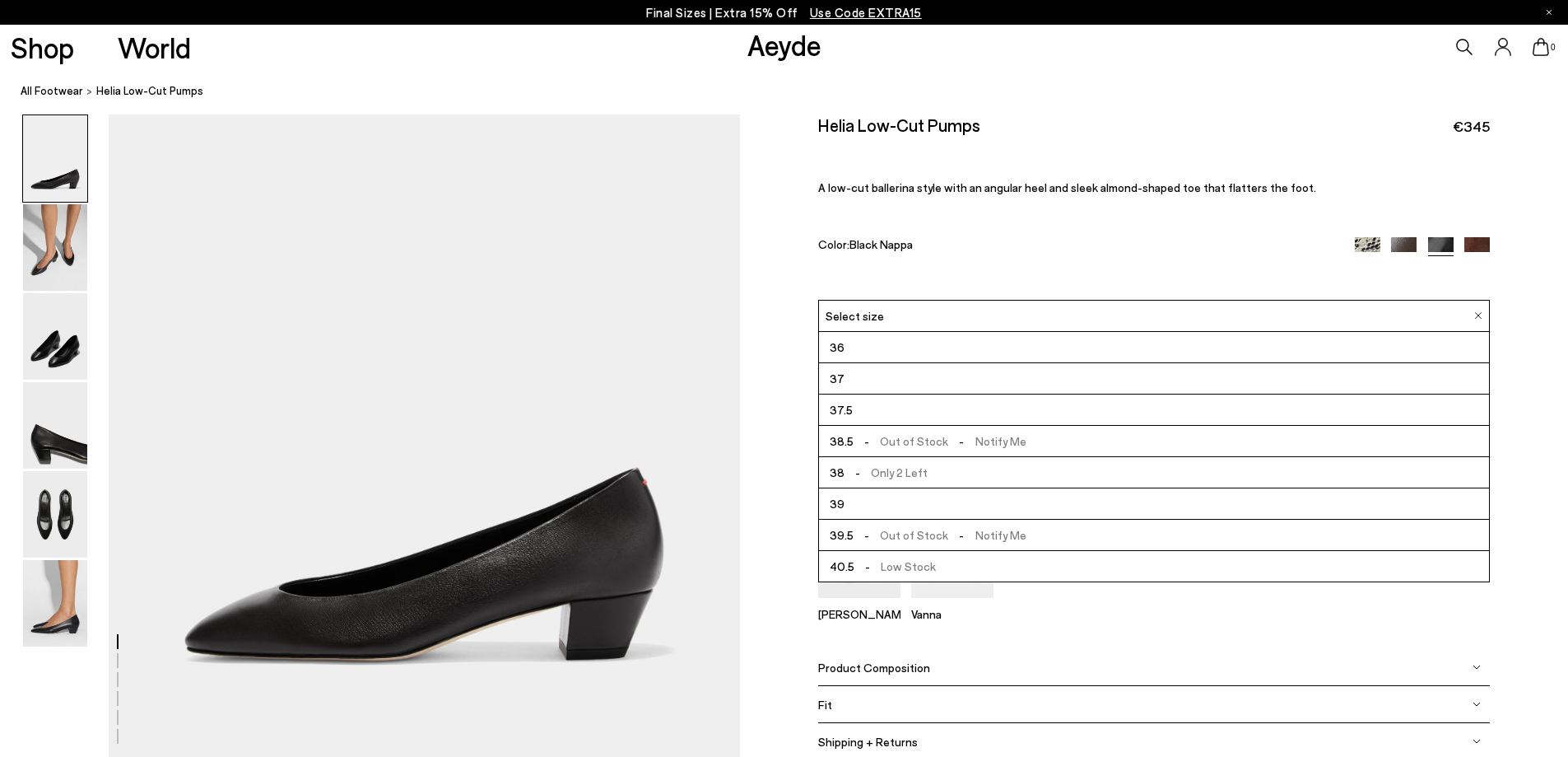
click at [1367, 241] on img at bounding box center [1367, 249] width 26 height 26
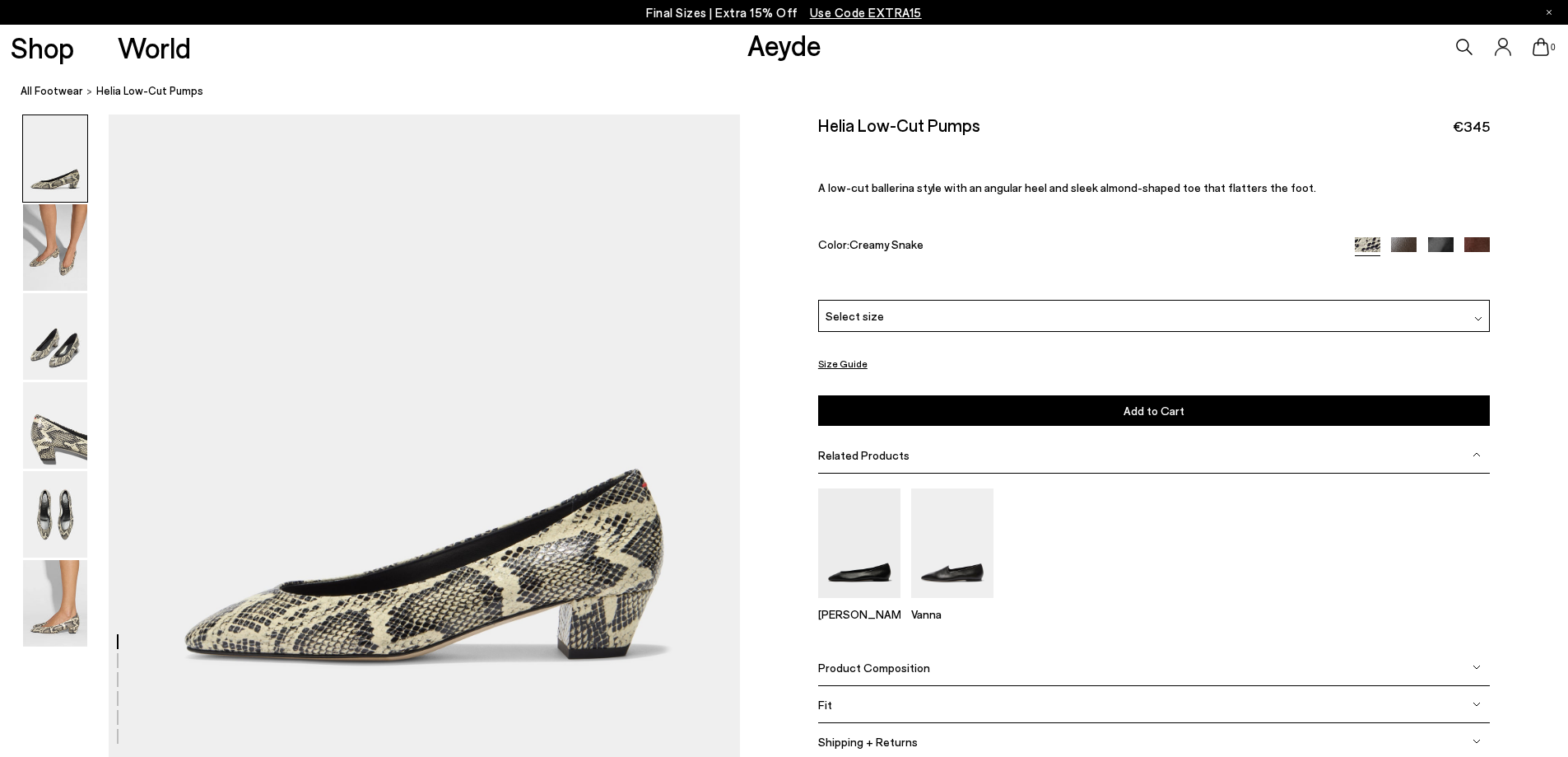
click at [1477, 312] on div at bounding box center [1477, 315] width 8 height 18
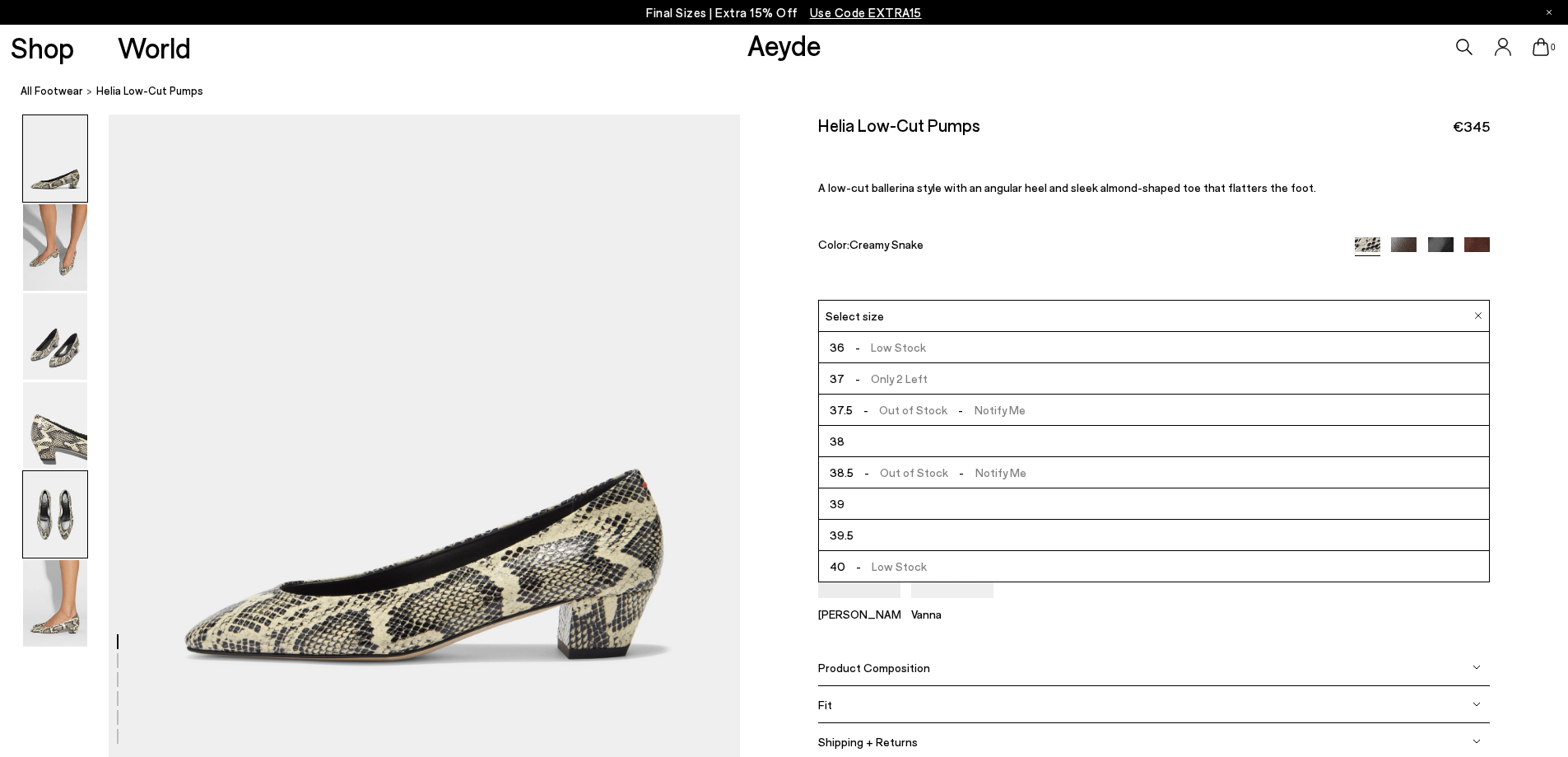
click at [67, 521] on img at bounding box center [55, 514] width 64 height 86
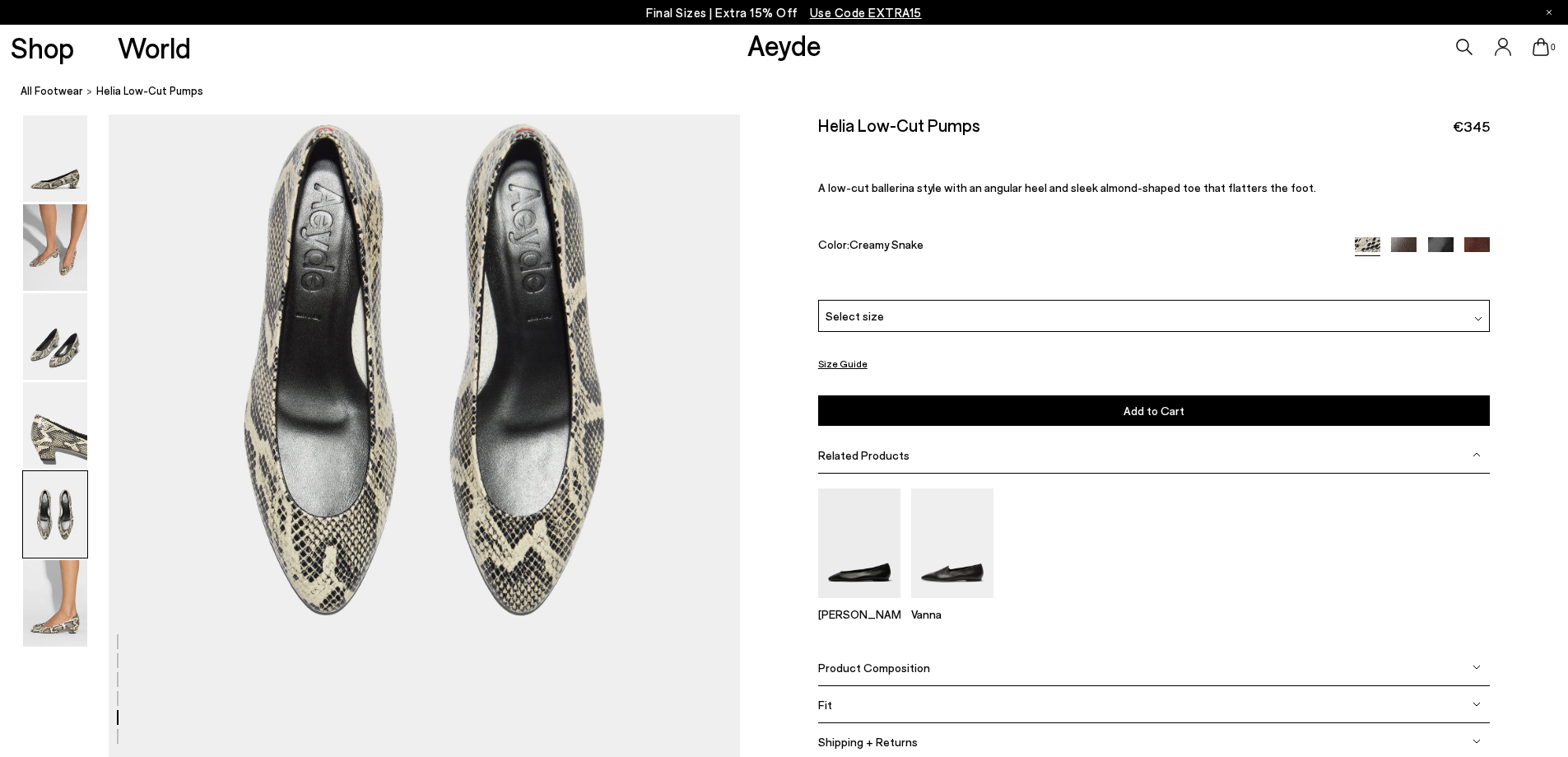
scroll to position [3343, 0]
